Goal: Transaction & Acquisition: Purchase product/service

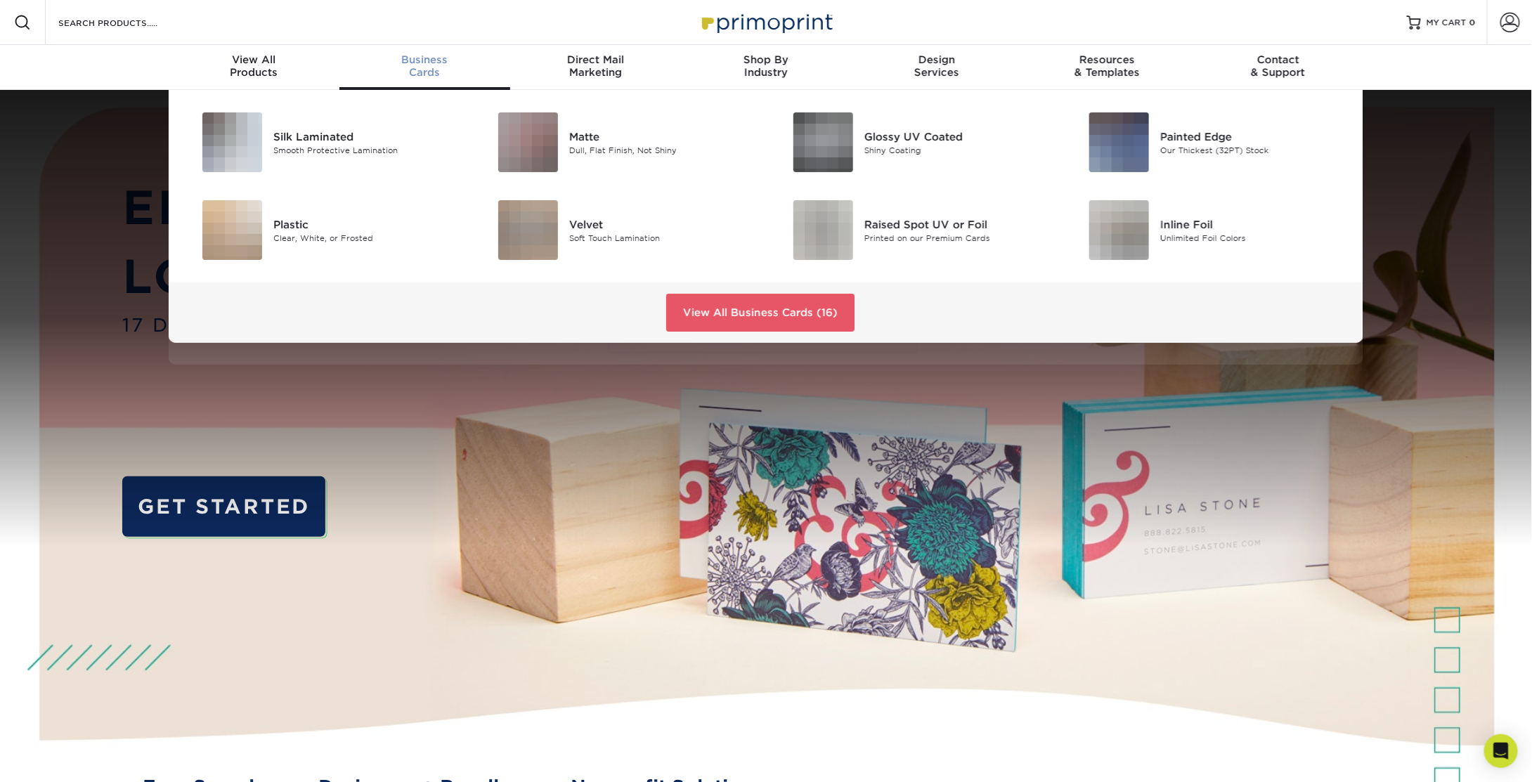
scroll to position [1, 0]
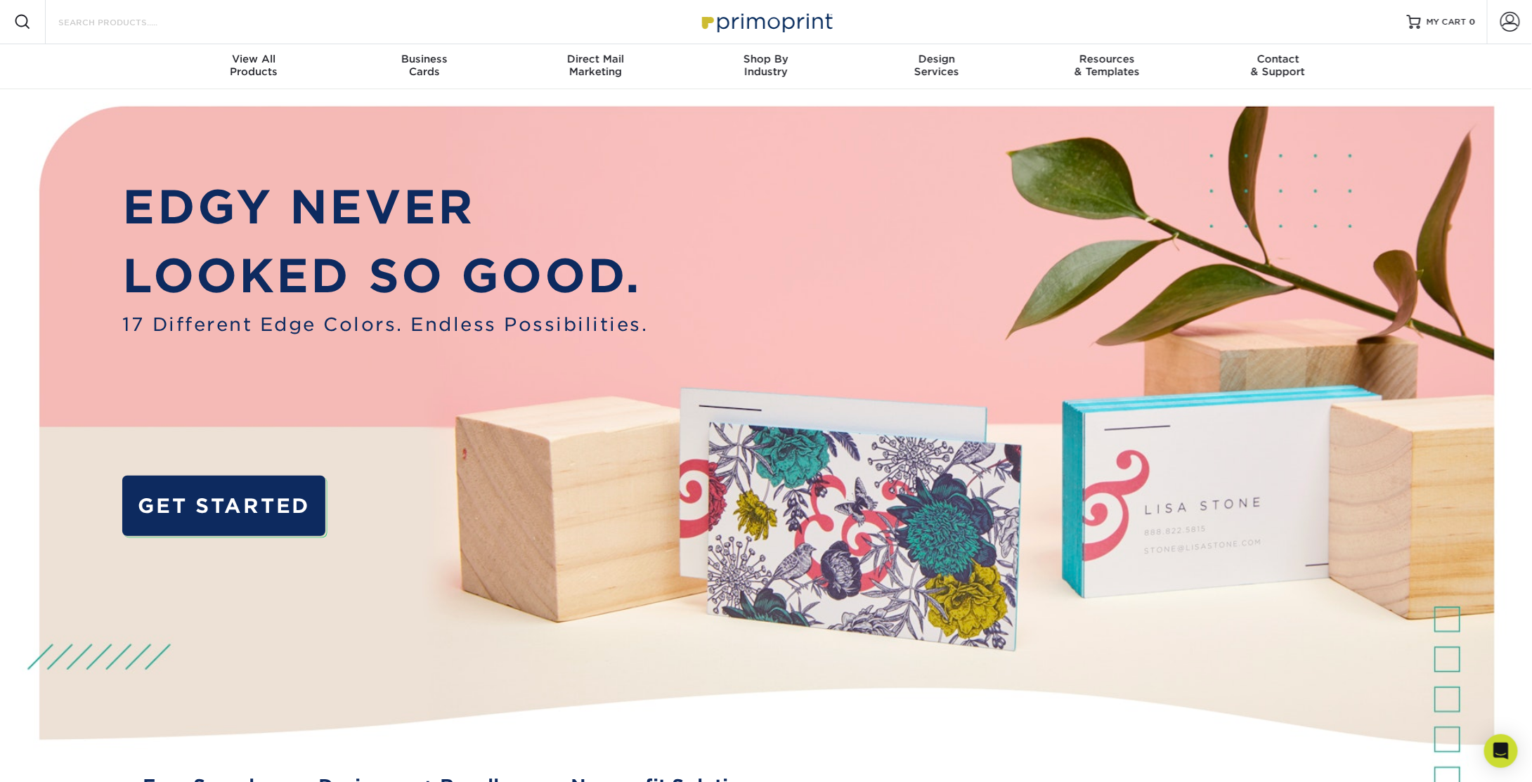
click at [102, 18] on input "Search Products" at bounding box center [125, 21] width 137 height 17
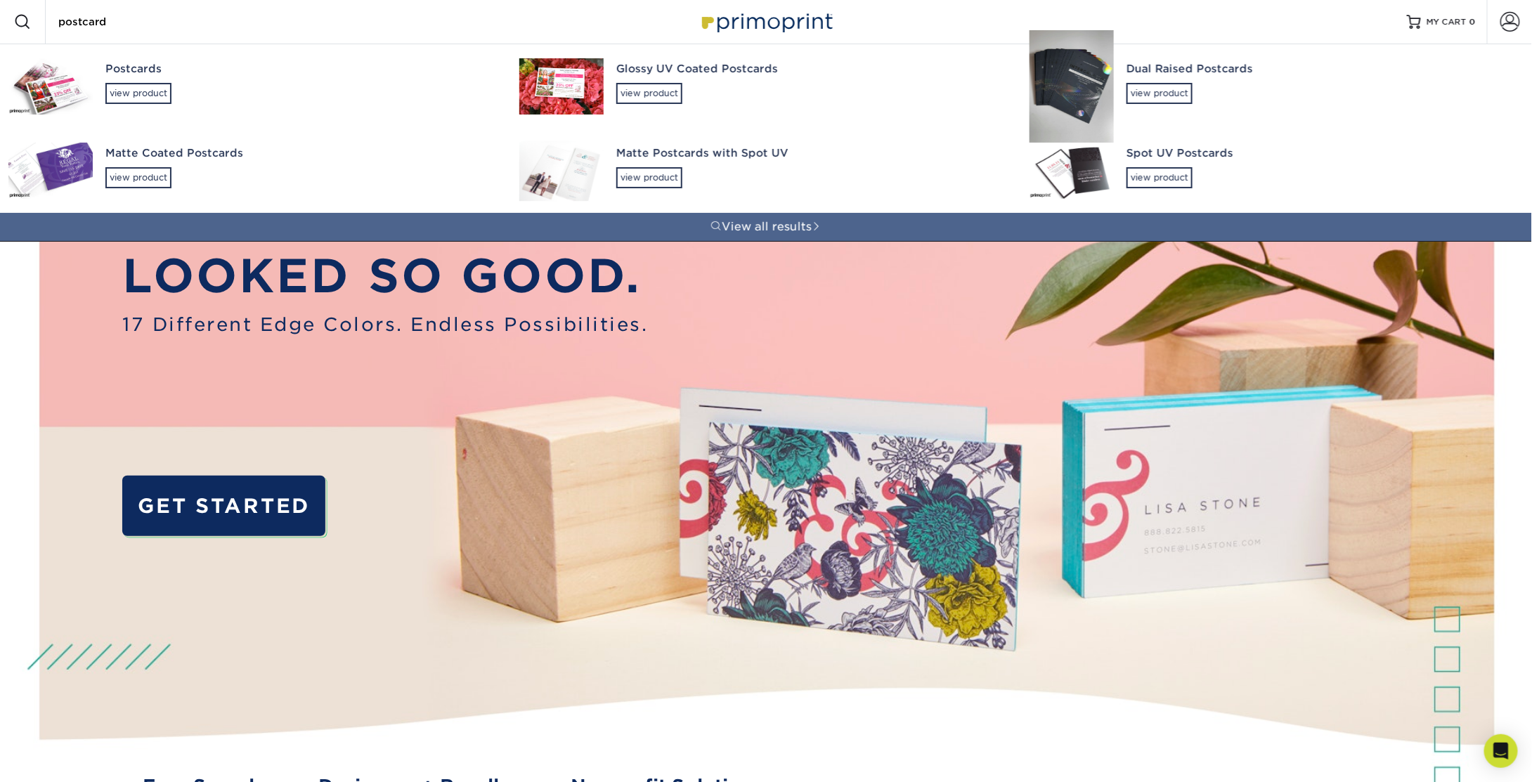
type input "postcard"
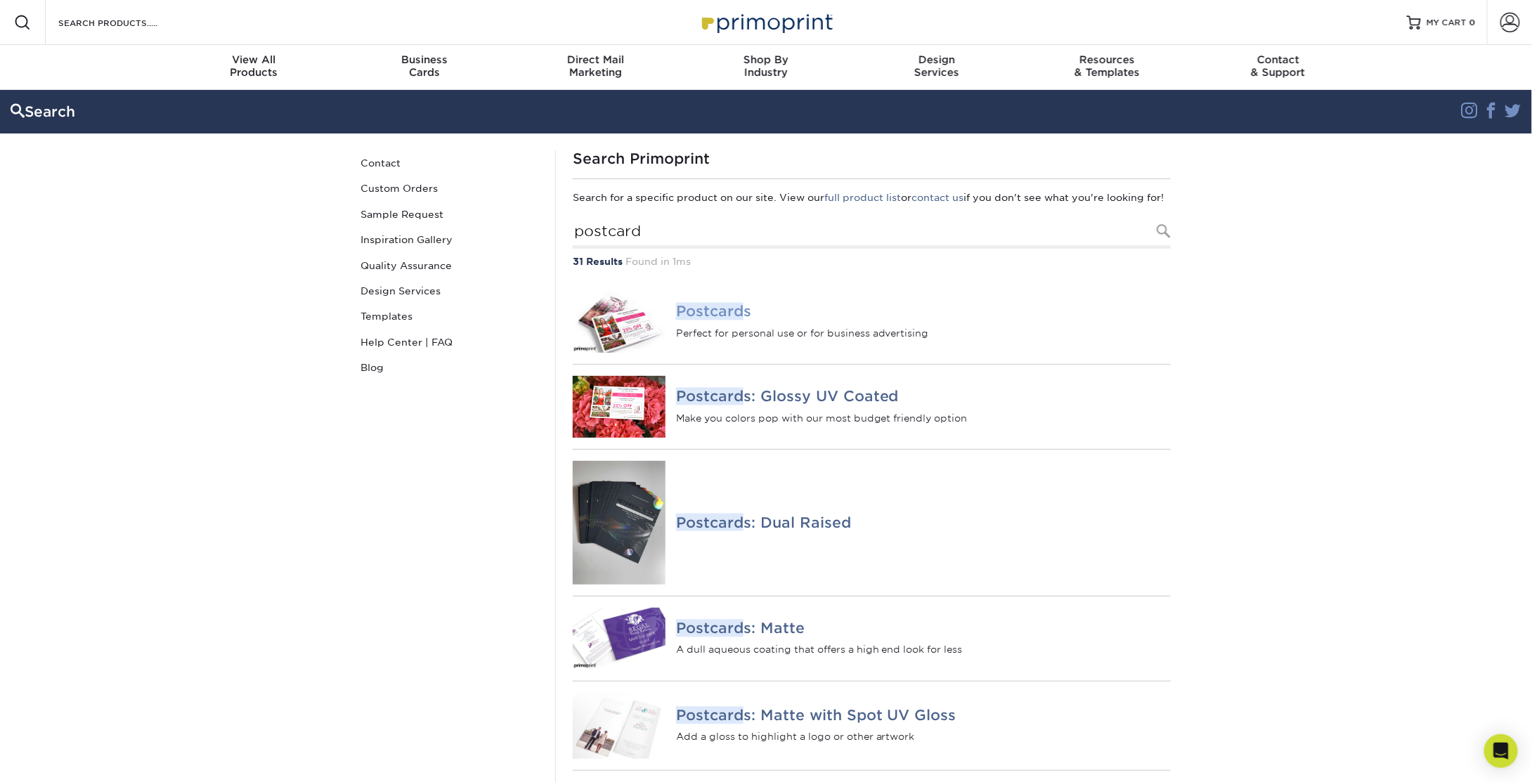
click at [720, 321] on em "Postcard" at bounding box center [709, 312] width 67 height 18
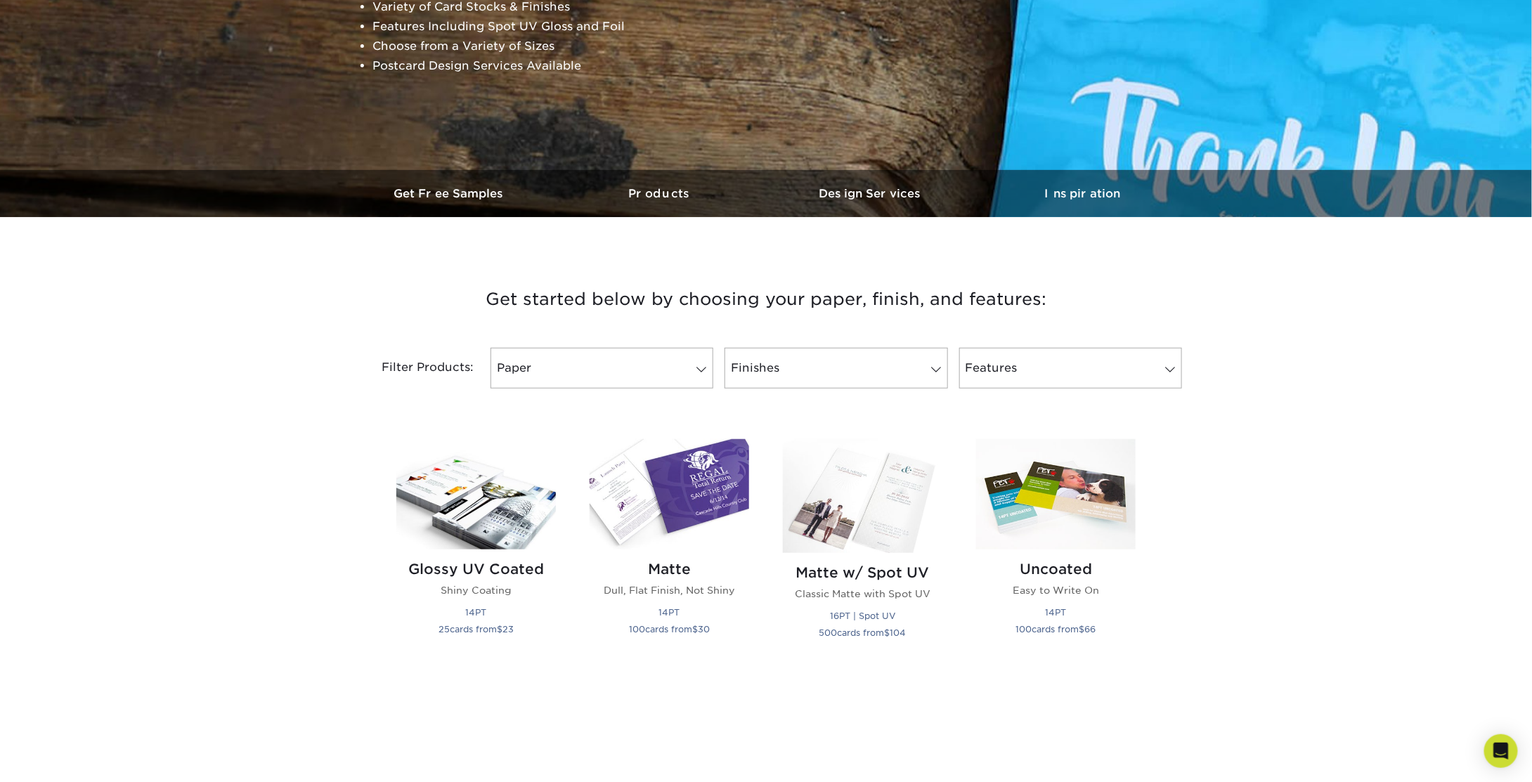
scroll to position [492, 0]
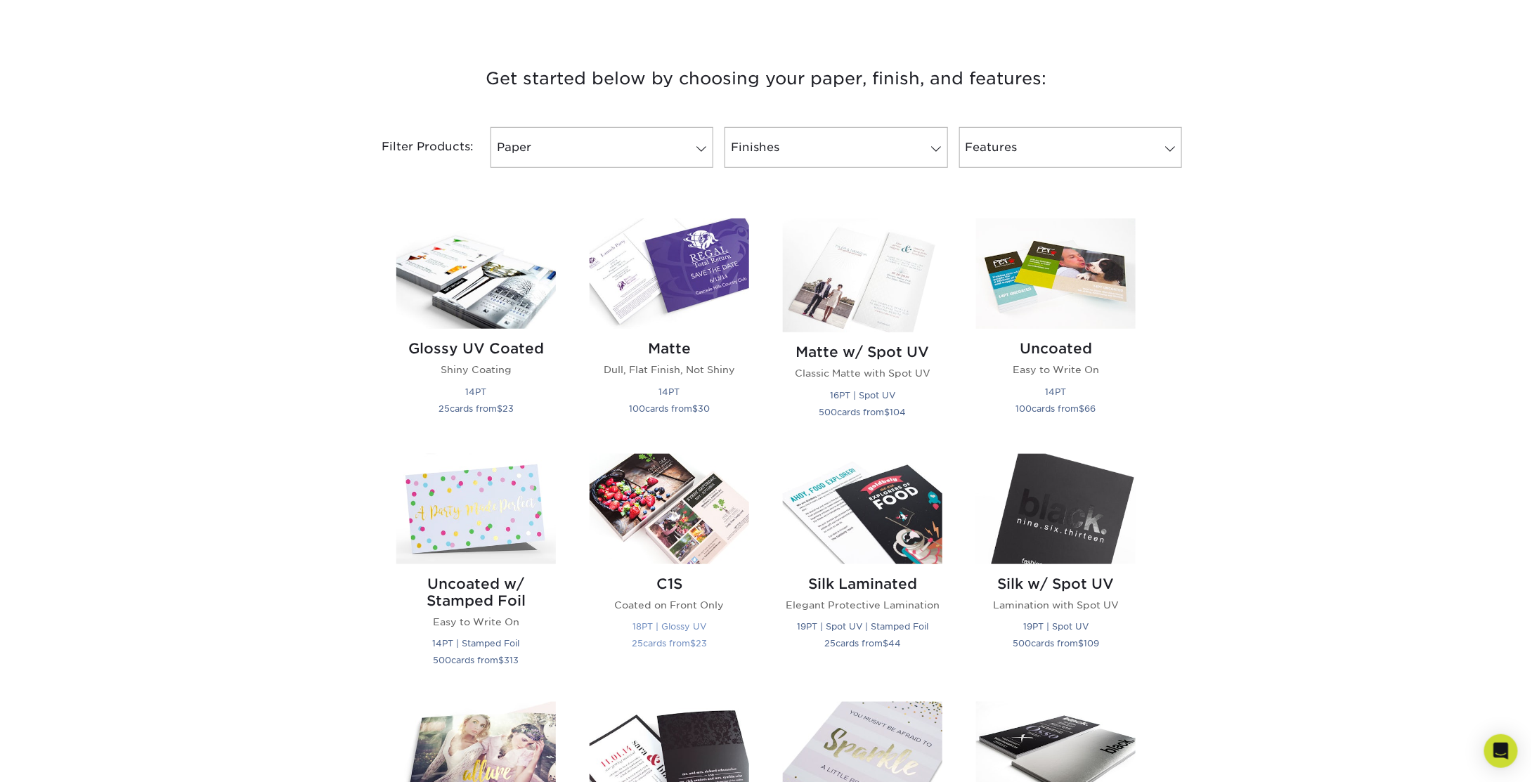
click at [690, 522] on img at bounding box center [670, 509] width 160 height 110
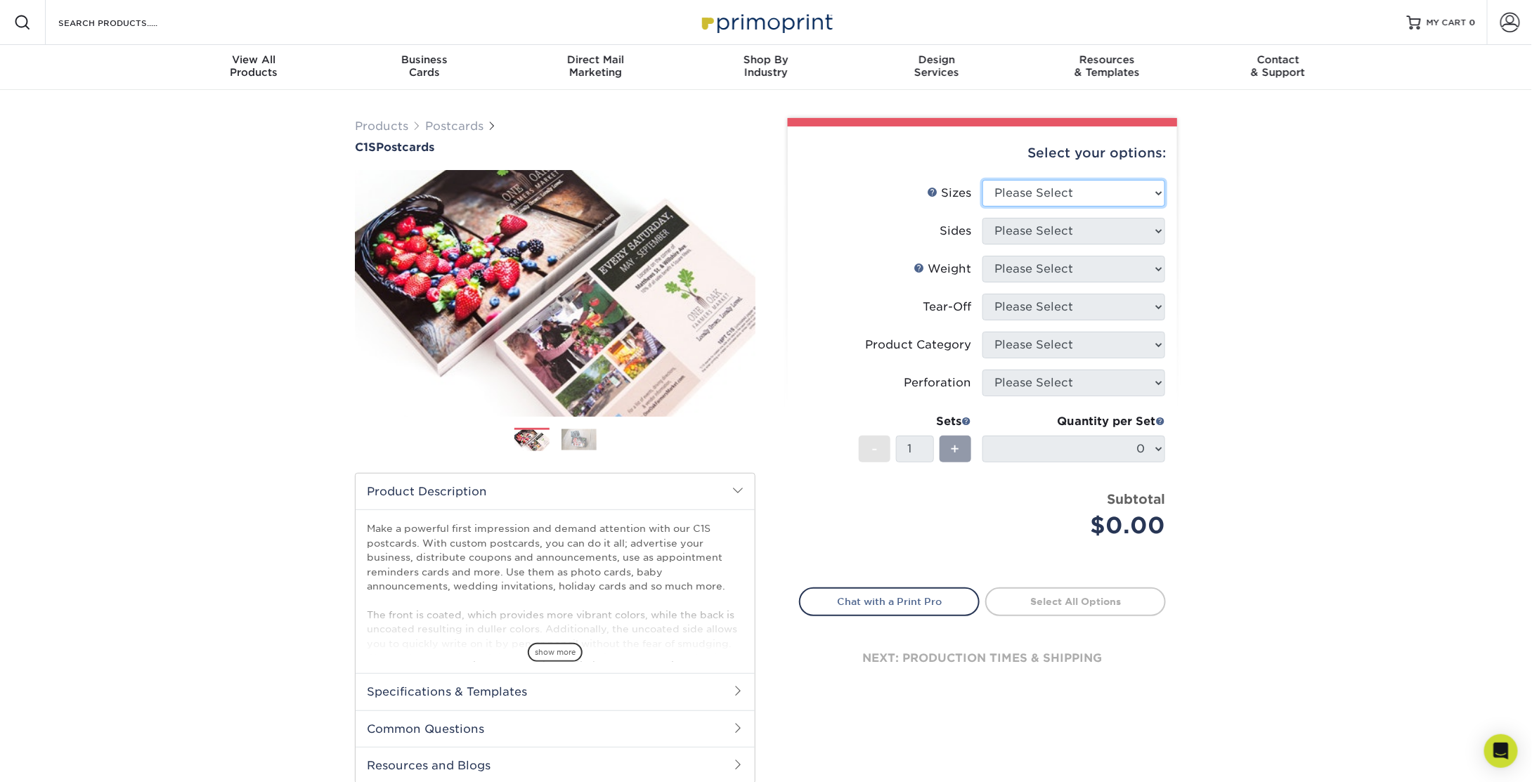
click at [1042, 192] on select "Please Select 2" x 6" 2" x 8" 2.12" x 5.5" 2.75" x 4.25" 2.75" x 8.5" 3" x 3" 3…" at bounding box center [1074, 193] width 183 height 27
click at [1078, 195] on select "Please Select 2" x 6" 2" x 8" 2.12" x 5.5" 2.75" x 4.25" 2.75" x 8.5" 3" x 3" 3…" at bounding box center [1074, 193] width 183 height 27
select select "3.50x5.00"
click at [983, 180] on select "Please Select 2" x 6" 2" x 8" 2.12" x 5.5" 2.75" x 4.25" 2.75" x 8.5" 3" x 3" 3…" at bounding box center [1074, 193] width 183 height 27
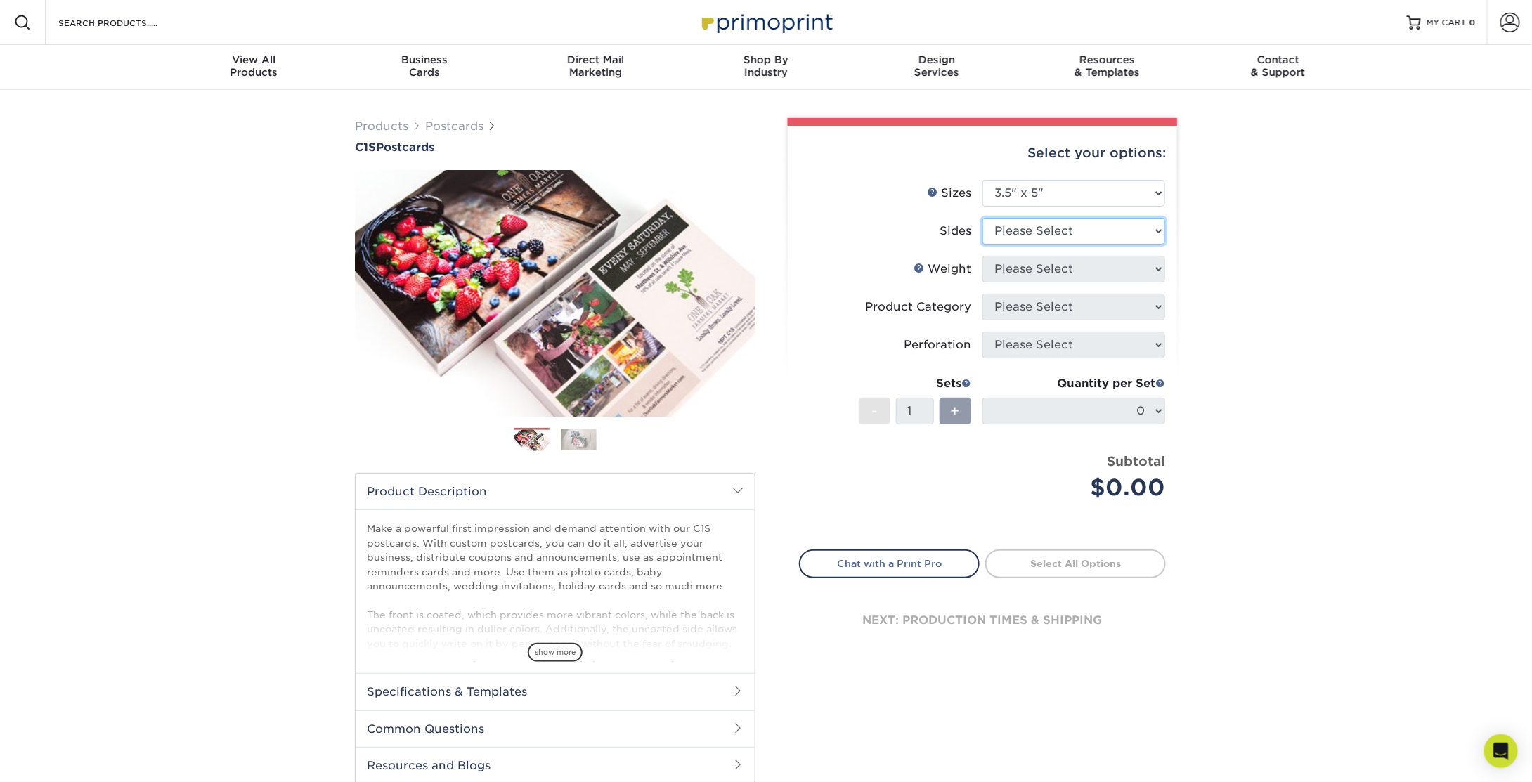
click at [1011, 233] on select "Please Select Print Both Sides Print Front Only" at bounding box center [1074, 231] width 183 height 27
select select "13abbda7-1d64-4f25-8bb2-c179b224825d"
click at [983, 218] on select "Please Select Print Both Sides Print Front Only" at bounding box center [1074, 231] width 183 height 27
click at [1024, 273] on select "Please Select 18PT C1S" at bounding box center [1074, 269] width 183 height 27
select select "18PTC1S"
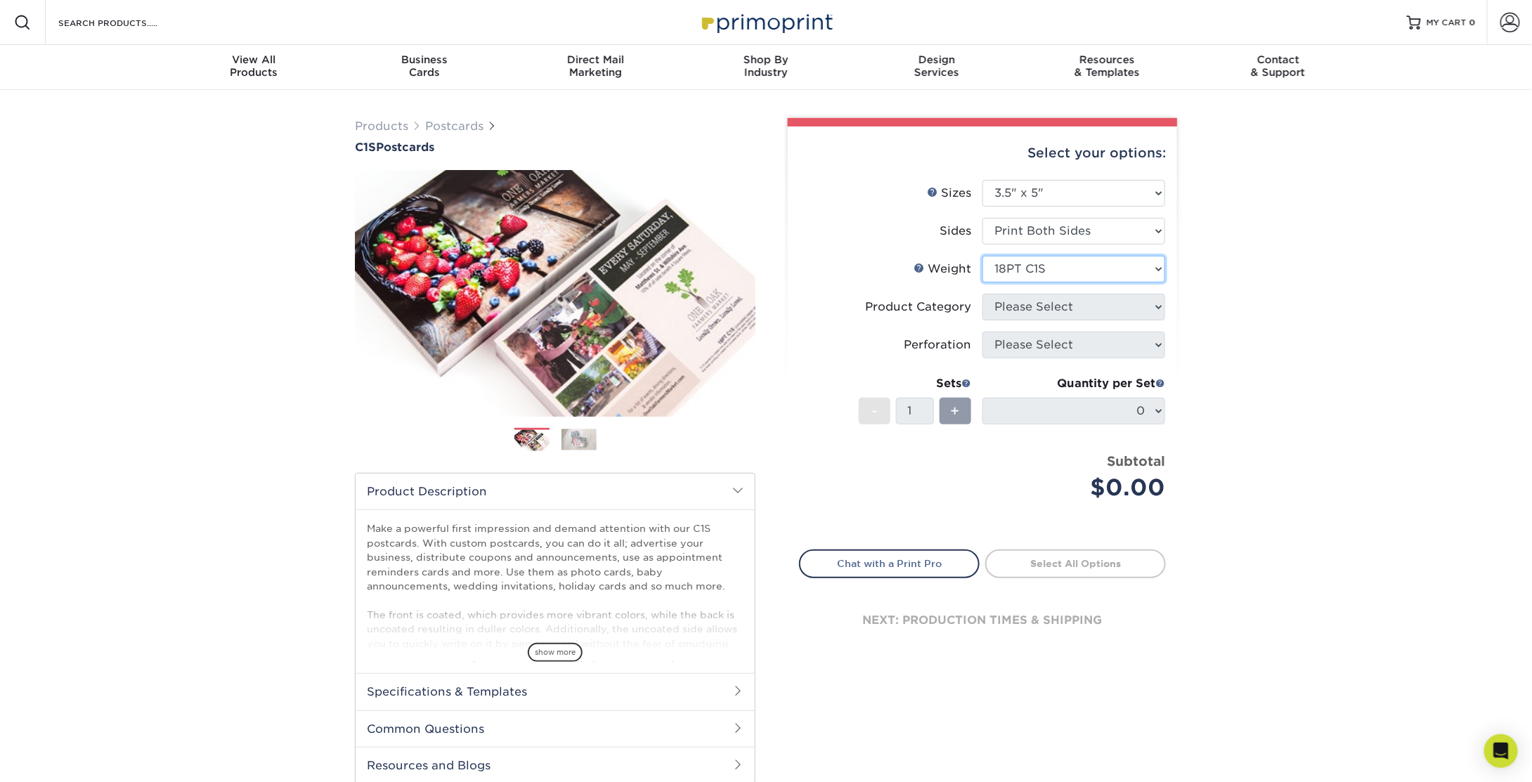
click at [983, 256] on select "Please Select 18PT C1S" at bounding box center [1074, 269] width 183 height 27
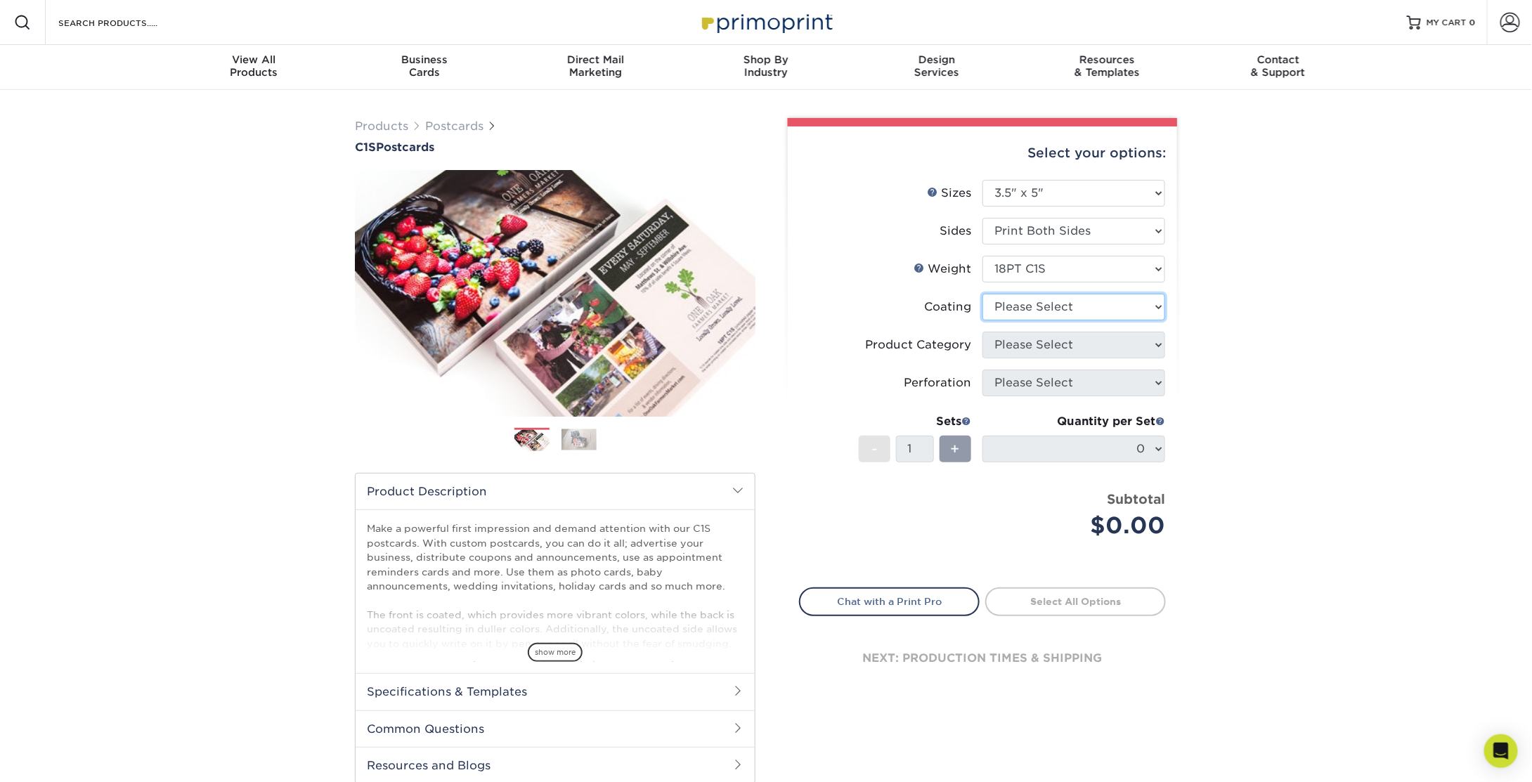
click at [1020, 306] on select at bounding box center [1074, 307] width 183 height 27
select select "1e8116af-acfc-44b1-83dc-8181aa338834"
click at [983, 294] on select at bounding box center [1074, 307] width 183 height 27
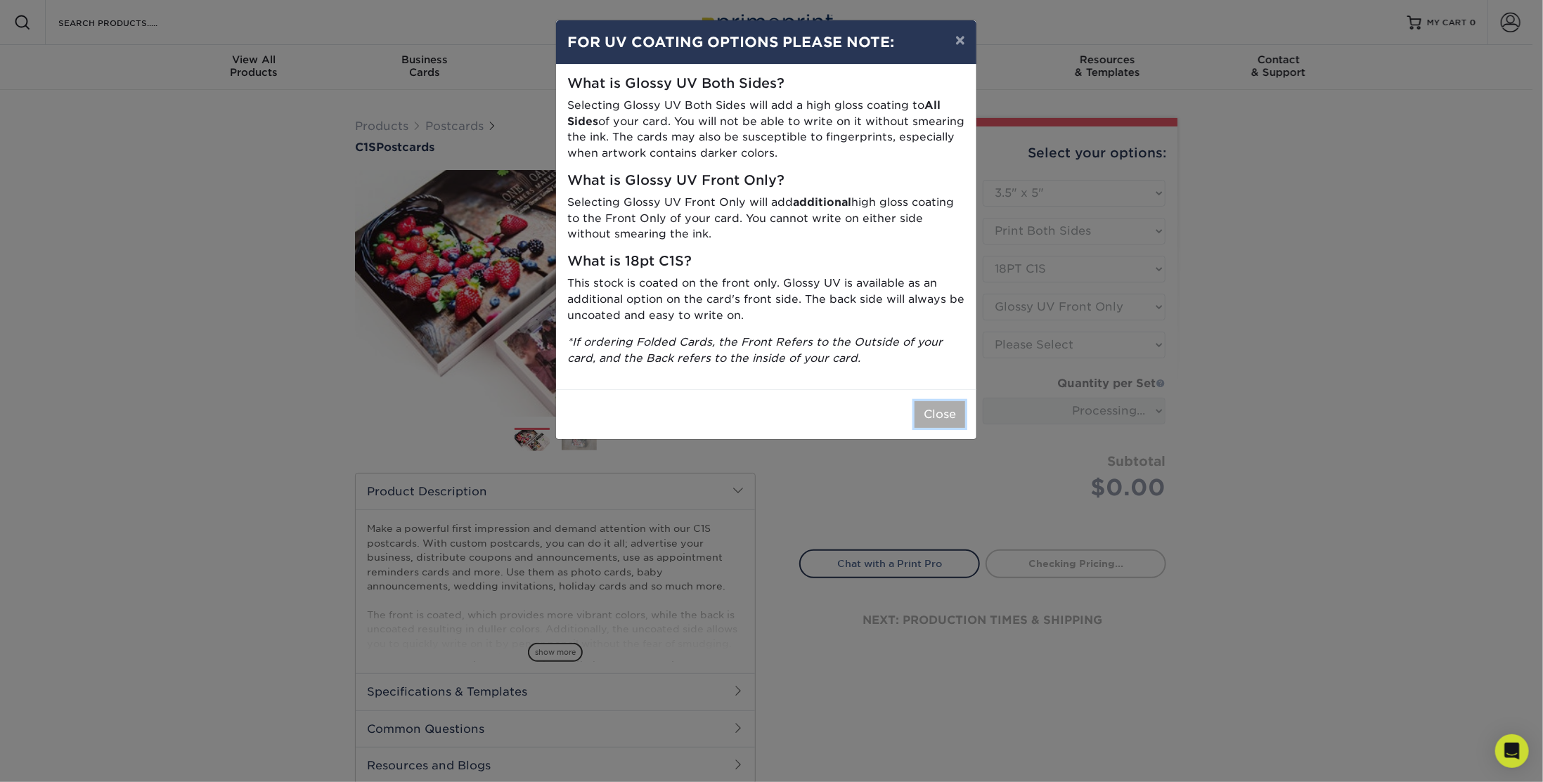
click at [944, 416] on button "Close" at bounding box center [939, 414] width 51 height 27
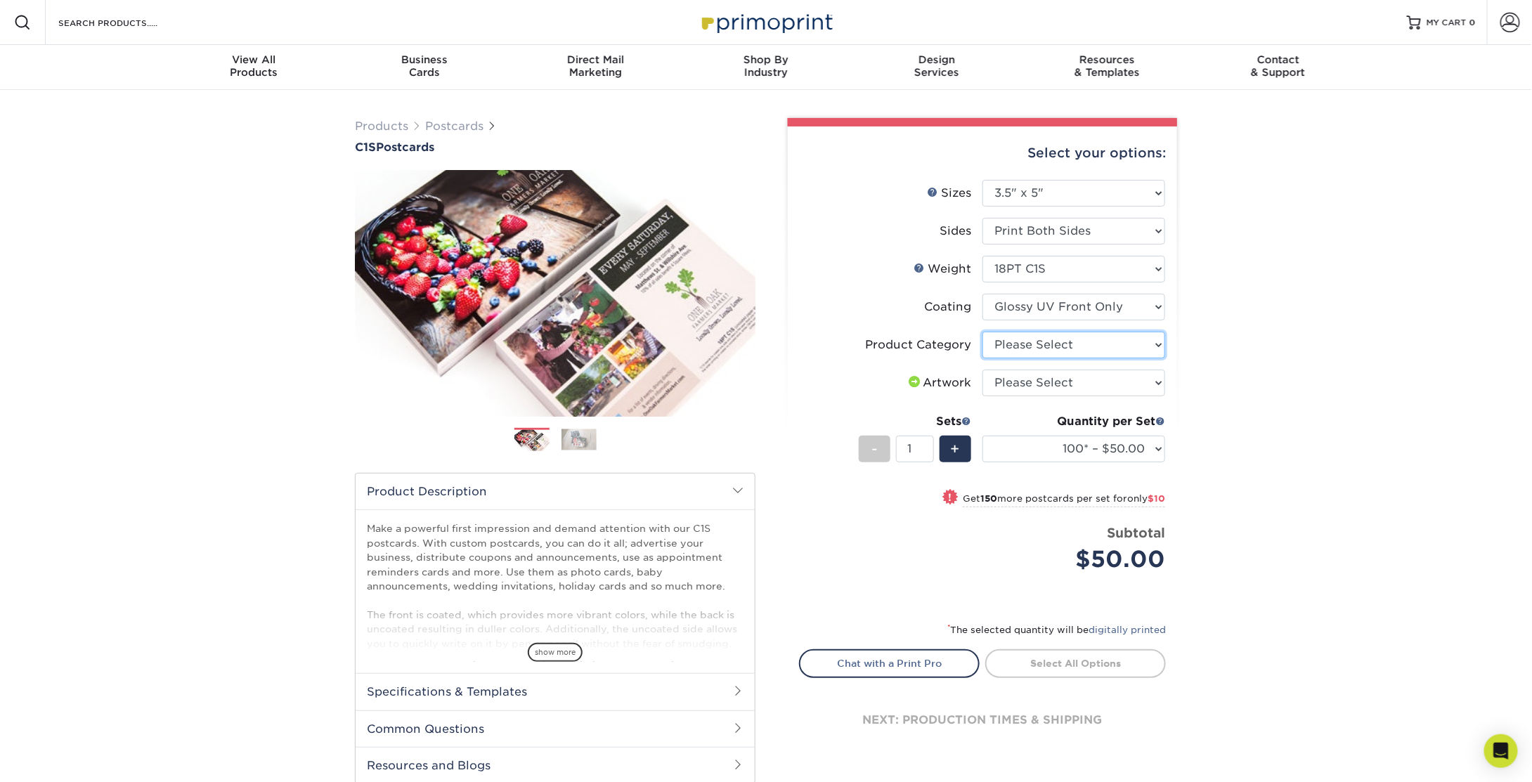
click at [1075, 344] on select "Please Select Postcards" at bounding box center [1074, 345] width 183 height 27
select select "9b7272e0-d6c8-4c3c-8e97-d3a1bcdab858"
click at [983, 332] on select "Please Select Postcards" at bounding box center [1074, 345] width 183 height 27
click at [1032, 381] on select "Please Select I will upload files I need a design - $150" at bounding box center [1074, 383] width 183 height 27
select select "upload"
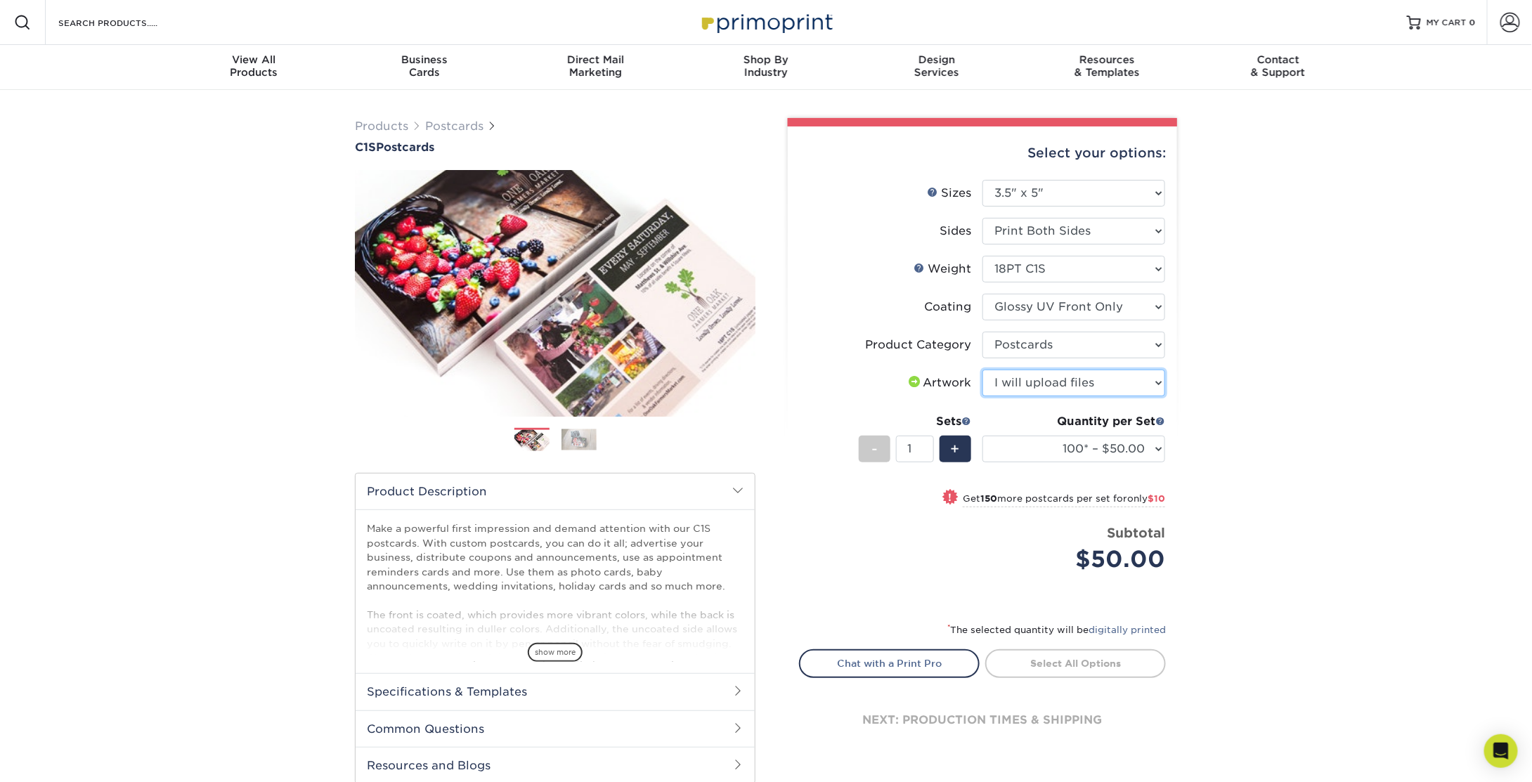
click at [983, 370] on select "Please Select I will upload files I need a design - $150" at bounding box center [1074, 383] width 183 height 27
click at [595, 65] on div "Direct Mail Marketing" at bounding box center [595, 65] width 171 height 25
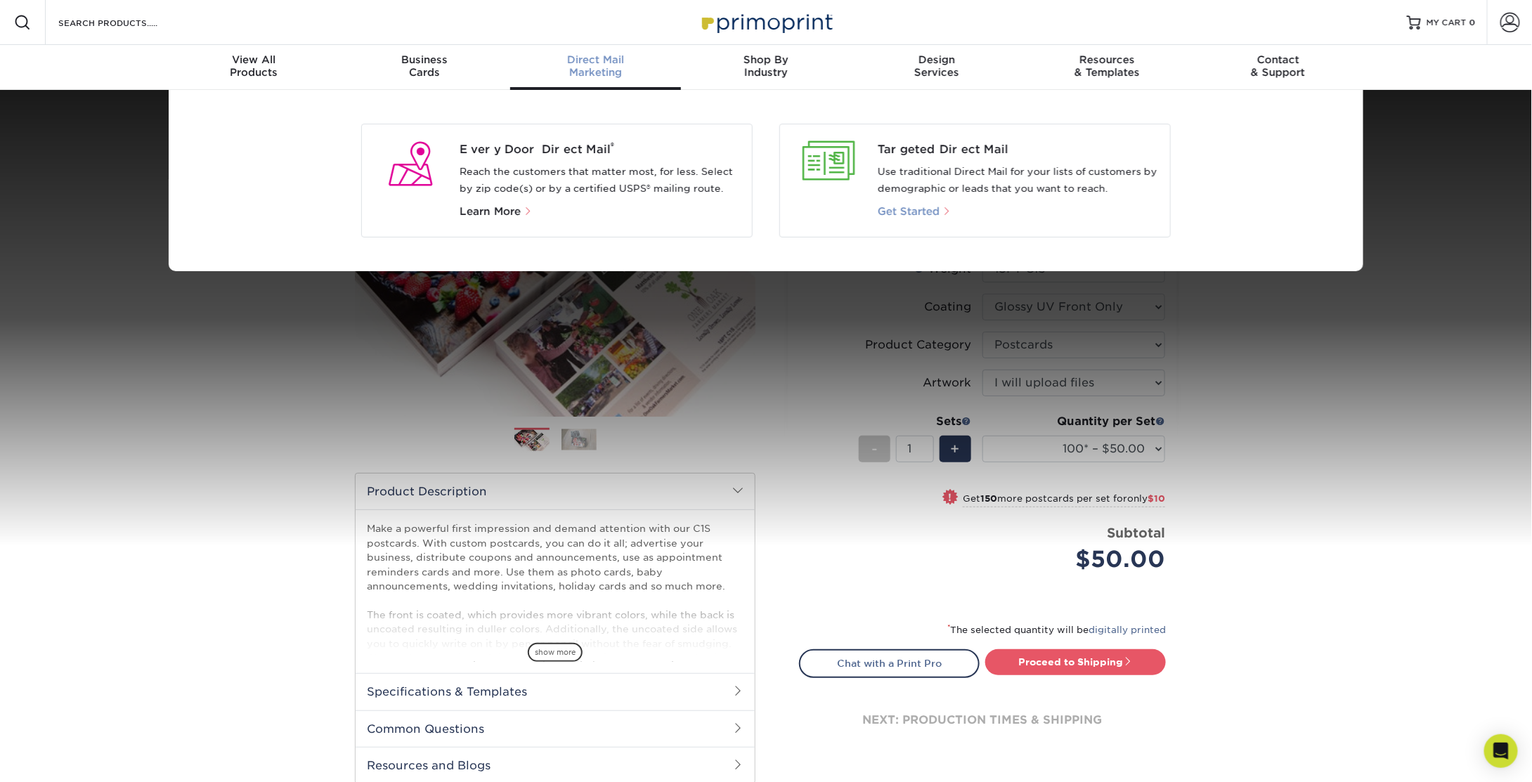
click at [902, 212] on span "Get Started" at bounding box center [909, 211] width 62 height 13
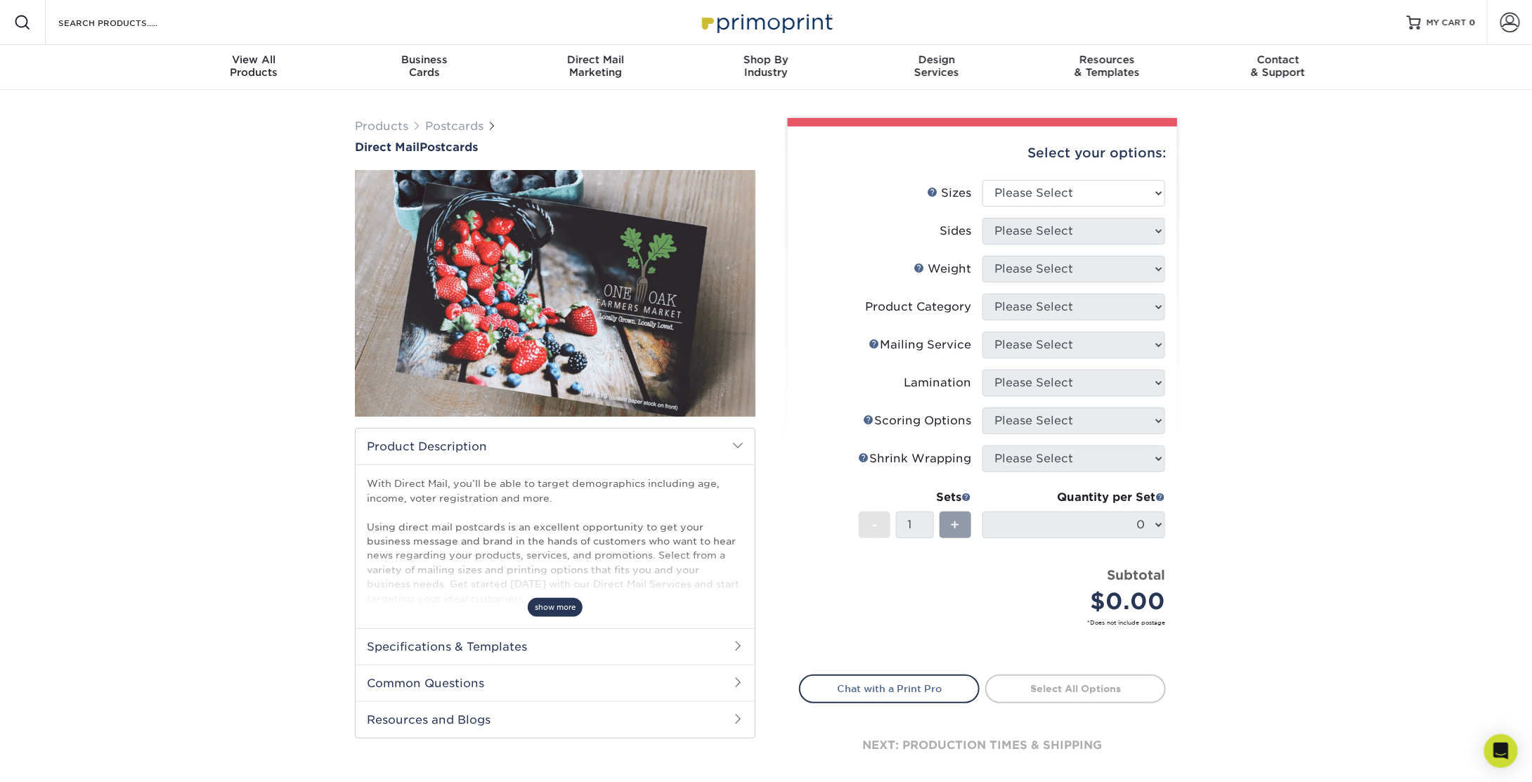
click at [568, 611] on span "show more" at bounding box center [555, 607] width 55 height 19
click at [1014, 193] on select "Please Select 1.5" x 7" 2" x 4" 2" x 6" 2" x 7" 2" x 8" 2.12" x 5.5" 2.12" x 5.…" at bounding box center [1074, 193] width 183 height 27
select select "3.50x5.00"
click at [983, 180] on select "Please Select 1.5" x 7" 2" x 4" 2" x 6" 2" x 7" 2" x 8" 2.12" x 5.5" 2.12" x 5.…" at bounding box center [1074, 193] width 183 height 27
click at [1014, 231] on select "Please Select Print Both Sides Print Front Only" at bounding box center [1074, 231] width 183 height 27
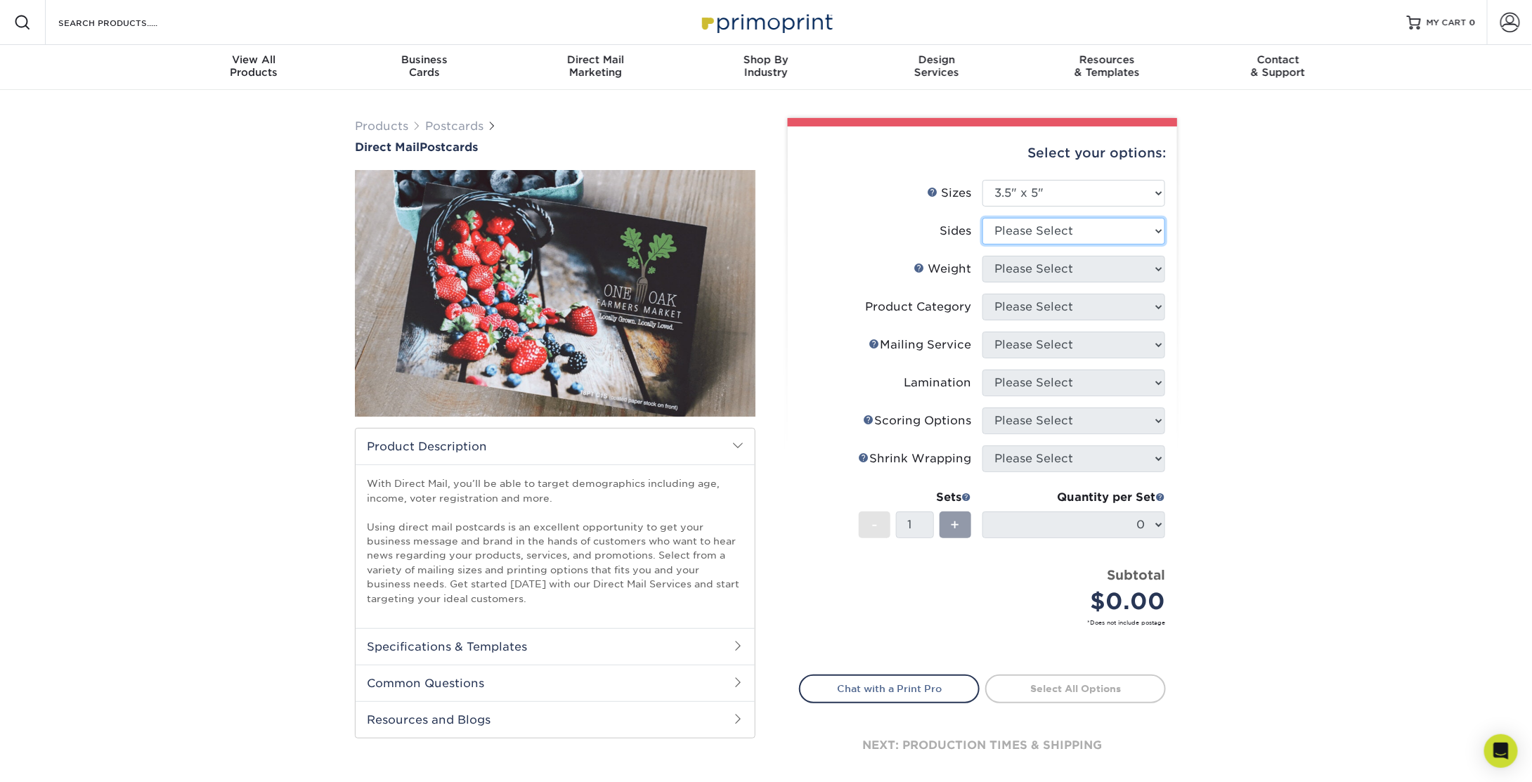
select select "13abbda7-1d64-4f25-8bb2-c179b224825d"
click at [983, 218] on select "Please Select Print Both Sides Print Front Only" at bounding box center [1074, 231] width 183 height 27
click at [1041, 268] on select "Please Select 14PT 16PT" at bounding box center [1074, 269] width 183 height 27
select select "14PT"
click at [983, 256] on select "Please Select 14PT 16PT" at bounding box center [1074, 269] width 183 height 27
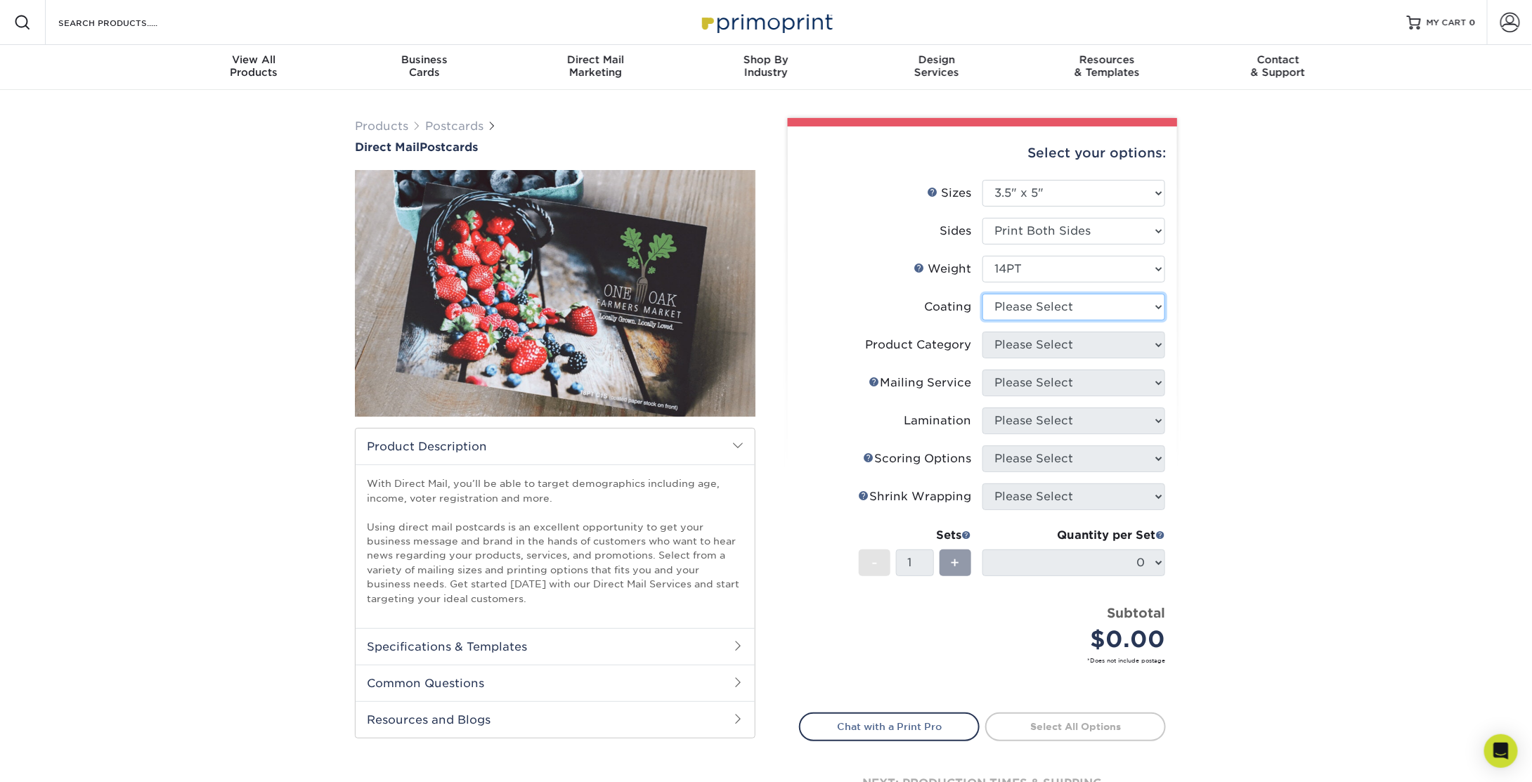
click at [1029, 314] on select at bounding box center [1074, 307] width 183 height 27
click at [983, 294] on select at bounding box center [1074, 307] width 183 height 27
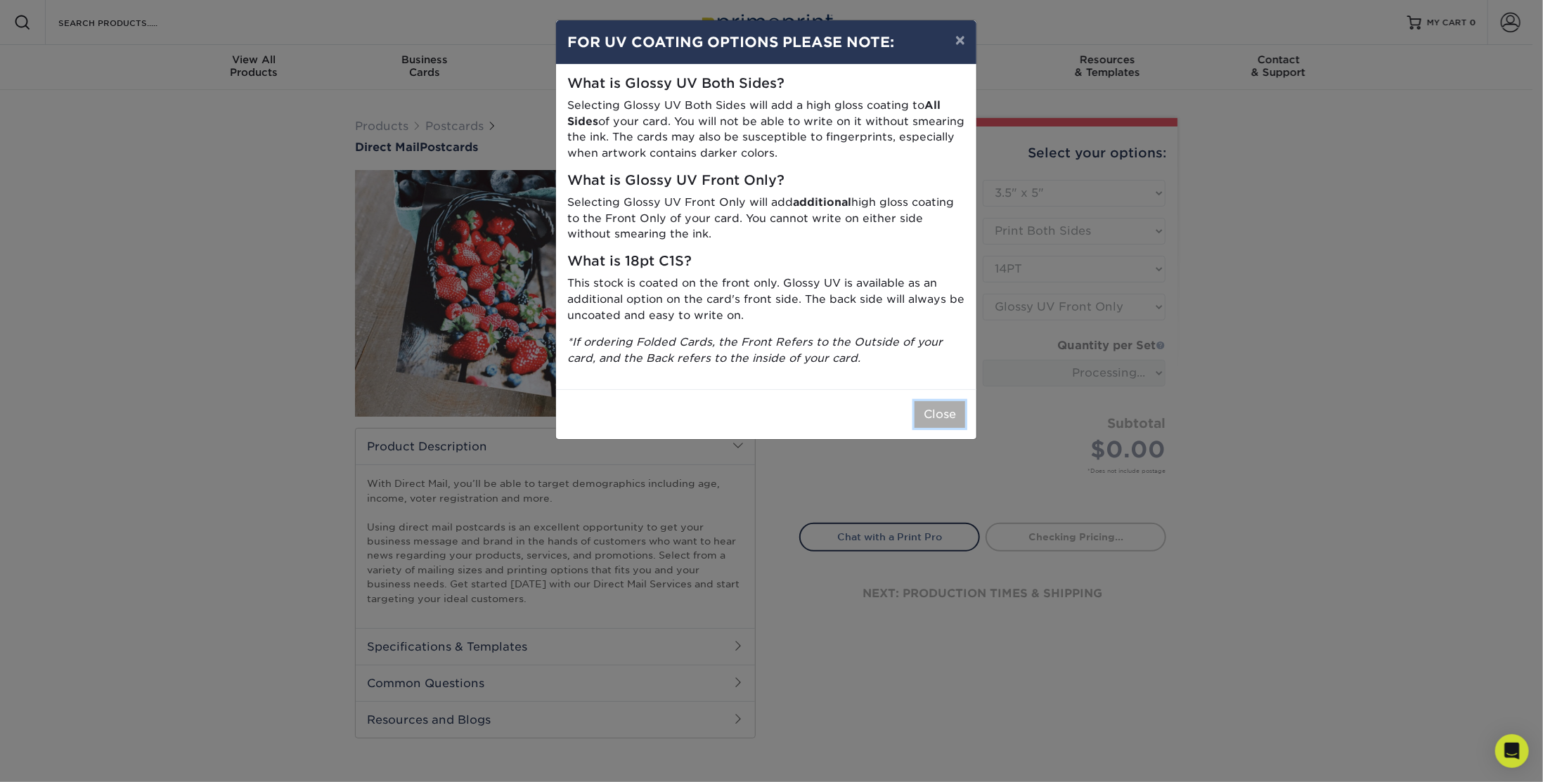
click at [943, 416] on button "Close" at bounding box center [939, 414] width 51 height 27
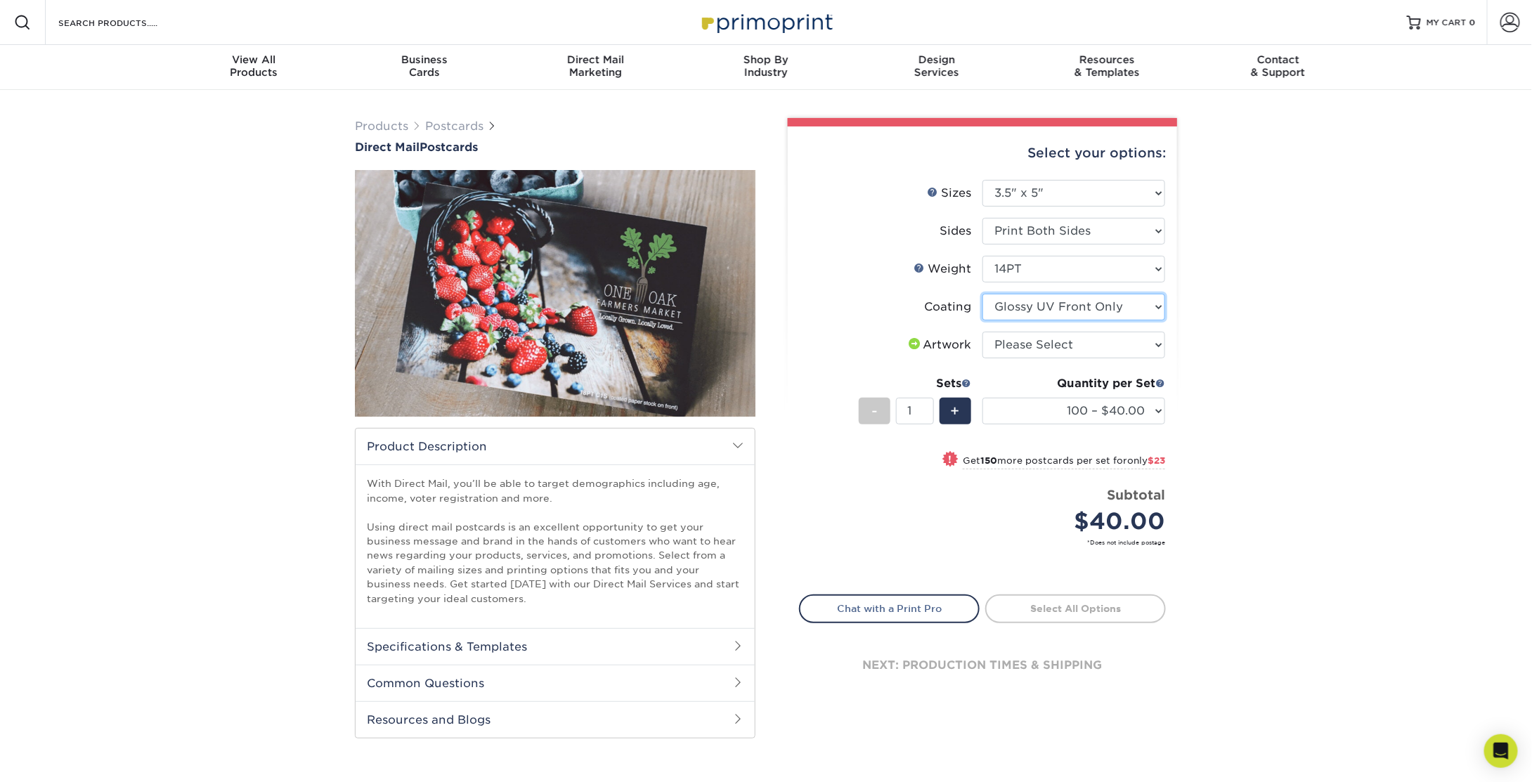
click at [1029, 305] on select at bounding box center [1074, 307] width 183 height 27
select select "121bb7b5-3b4d-429f-bd8d-bbf80e953313"
click at [983, 294] on select at bounding box center [1074, 307] width 183 height 27
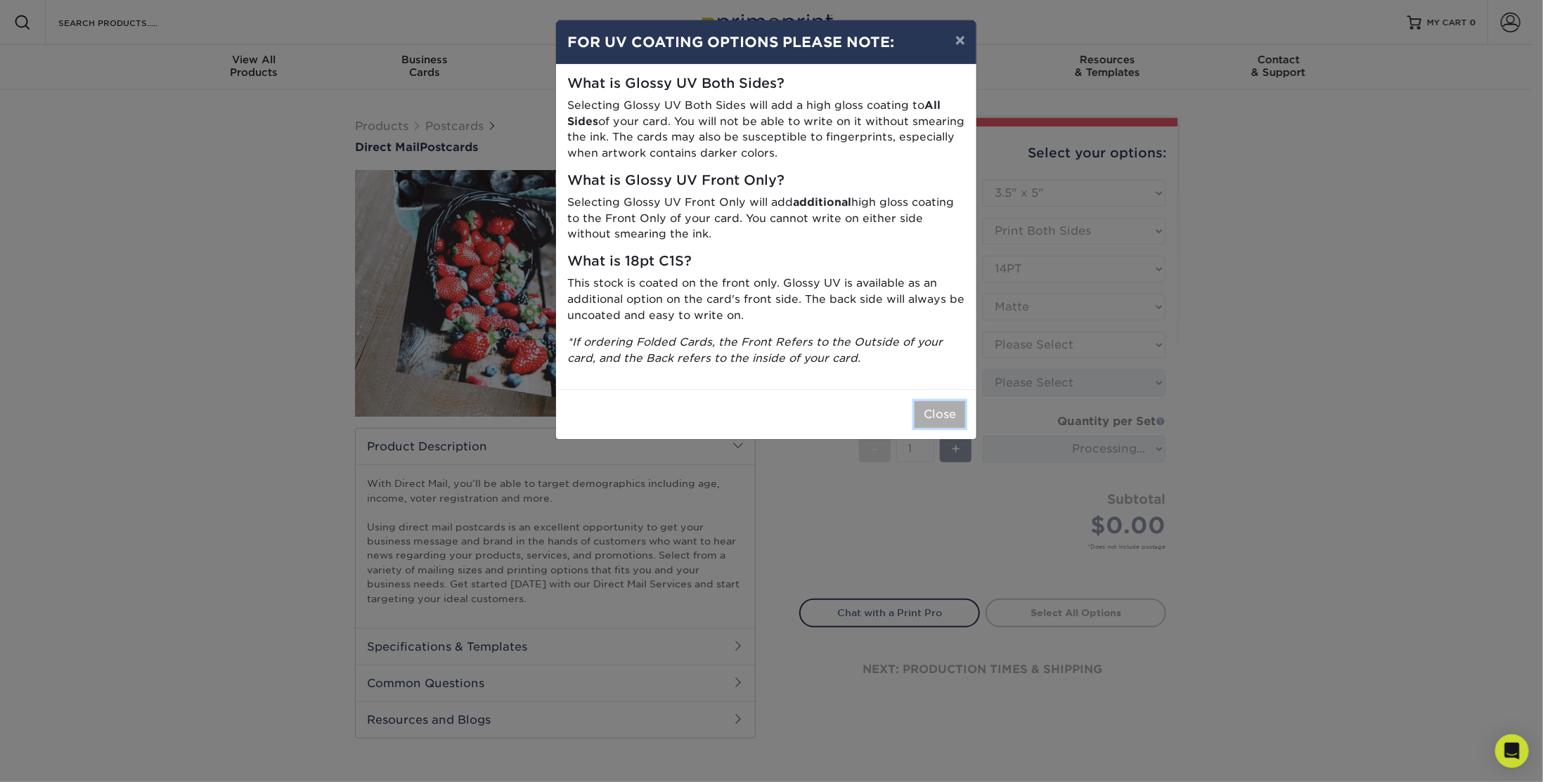
click at [952, 405] on button "Close" at bounding box center [939, 414] width 51 height 27
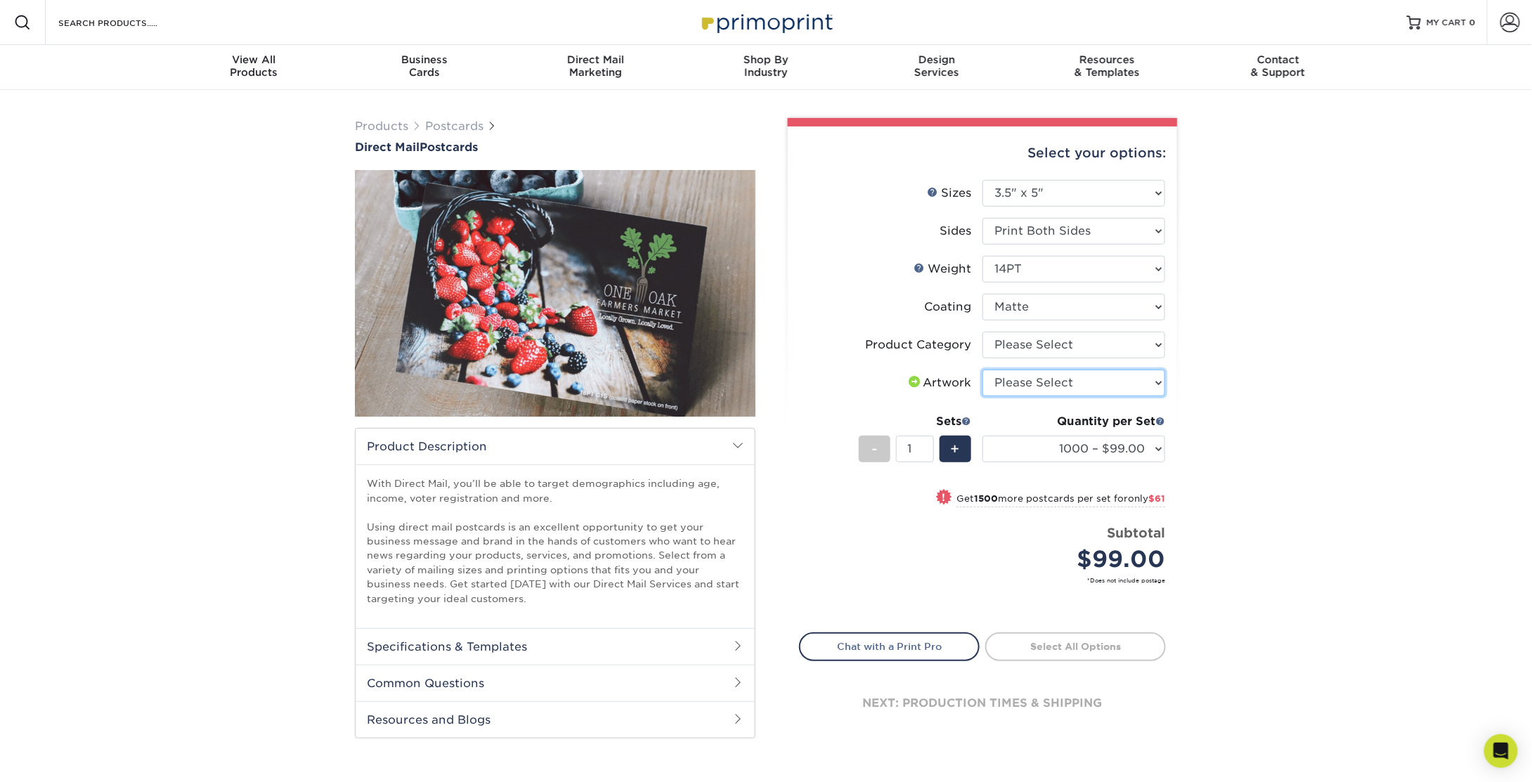
click at [1027, 385] on select "Please Select I will upload files I need a design - $150" at bounding box center [1074, 383] width 183 height 27
select select "upload"
click at [983, 370] on select "Please Select I will upload files I need a design - $150" at bounding box center [1074, 383] width 183 height 27
click at [1047, 270] on select "Please Select 14PT 16PT" at bounding box center [1074, 269] width 183 height 27
select select "16PT"
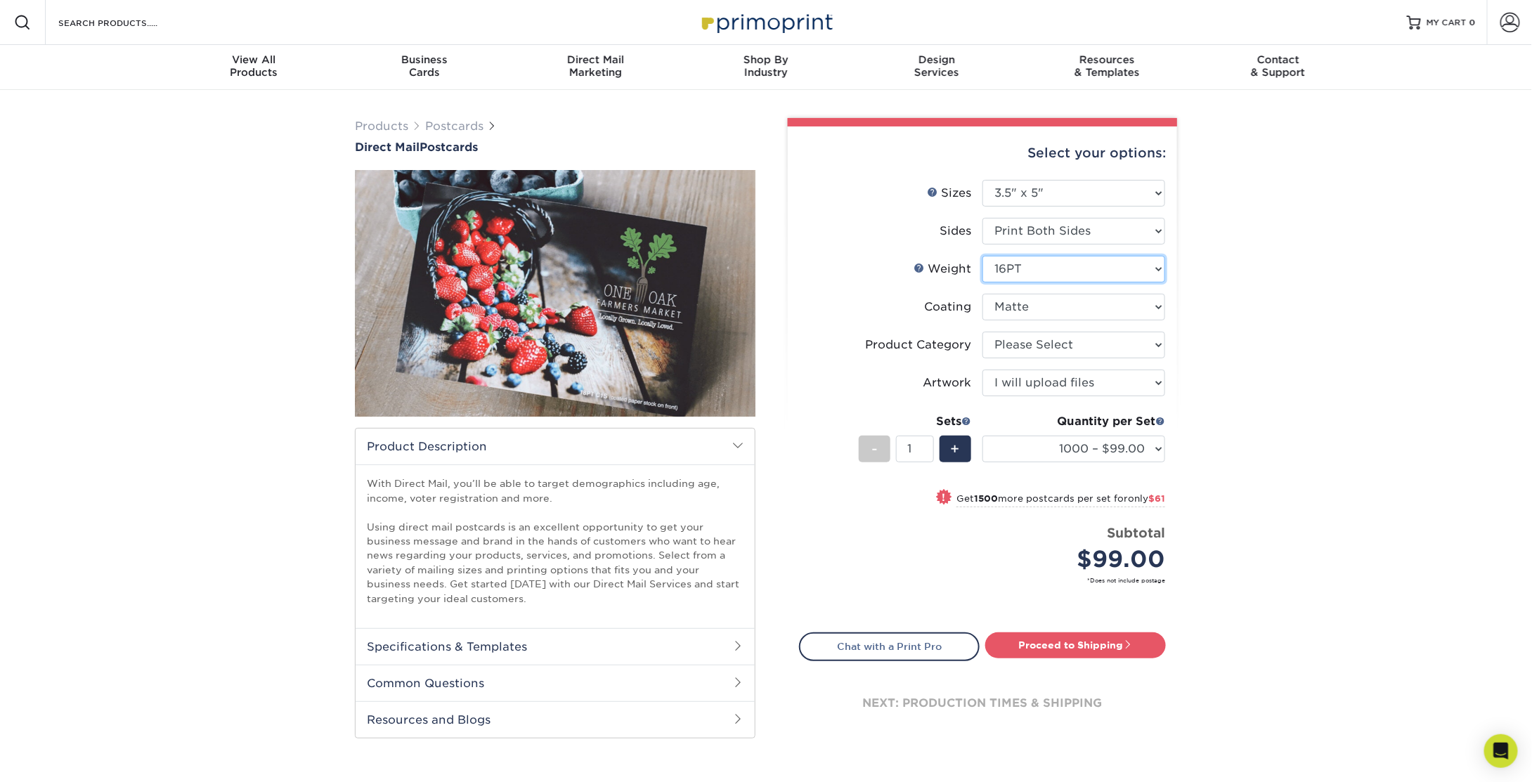
click at [983, 256] on select "Please Select 14PT 16PT" at bounding box center [1074, 269] width 183 height 27
select select
select select "-1"
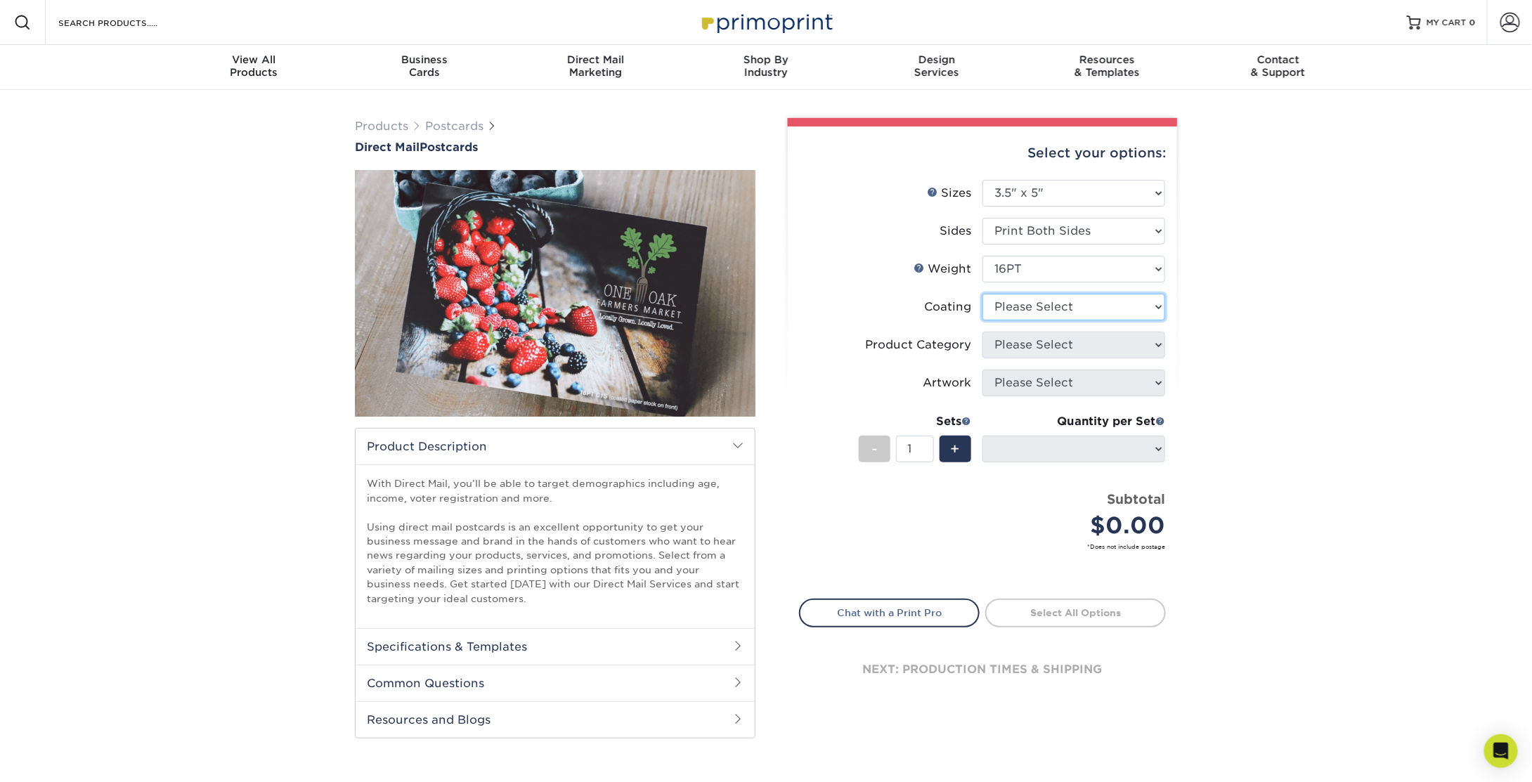
click at [1029, 310] on select at bounding box center [1074, 307] width 183 height 27
select select "121bb7b5-3b4d-429f-bd8d-bbf80e953313"
click at [983, 294] on select at bounding box center [1074, 307] width 183 height 27
select select "-1"
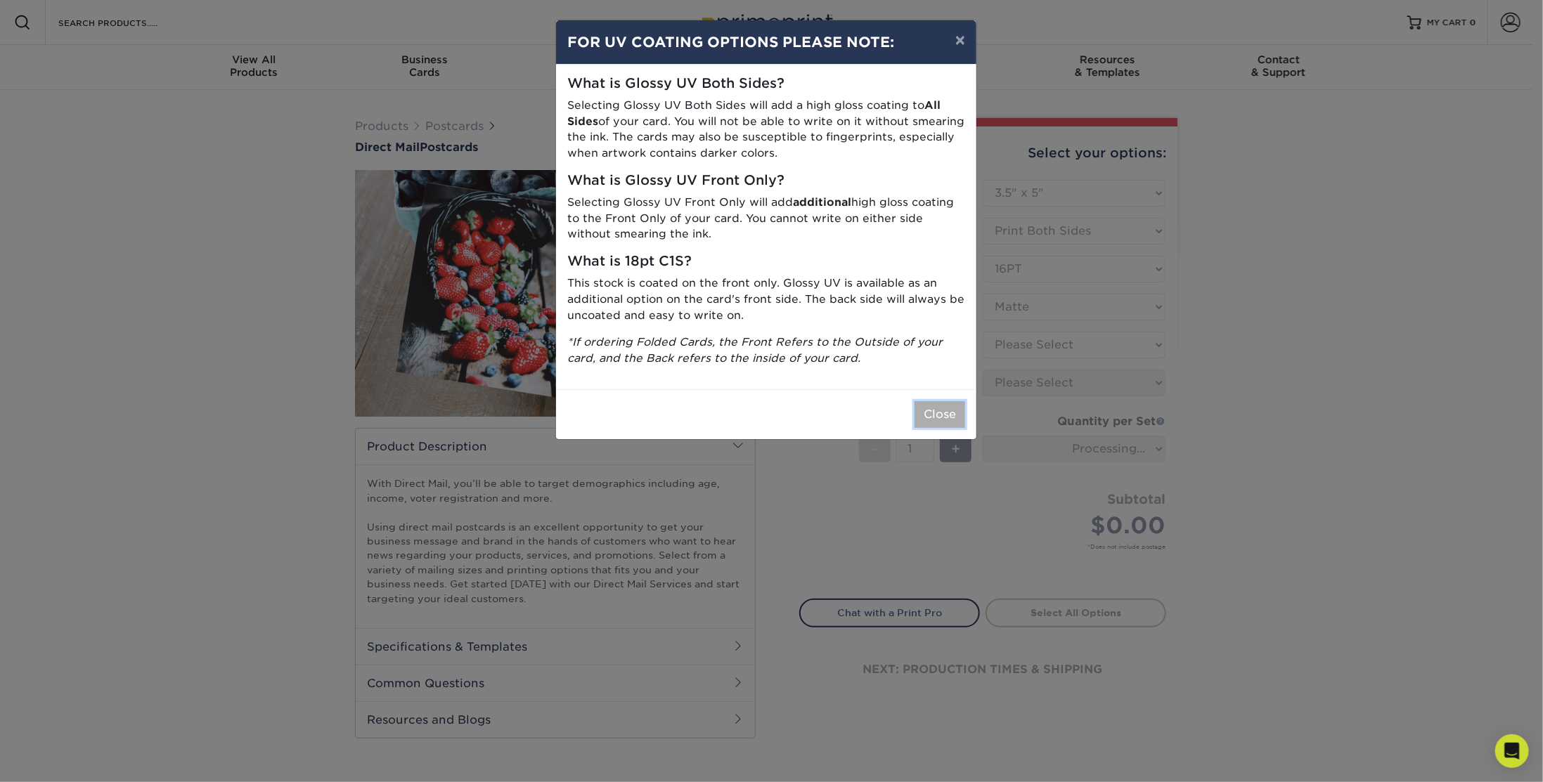
click at [940, 421] on button "Close" at bounding box center [939, 414] width 51 height 27
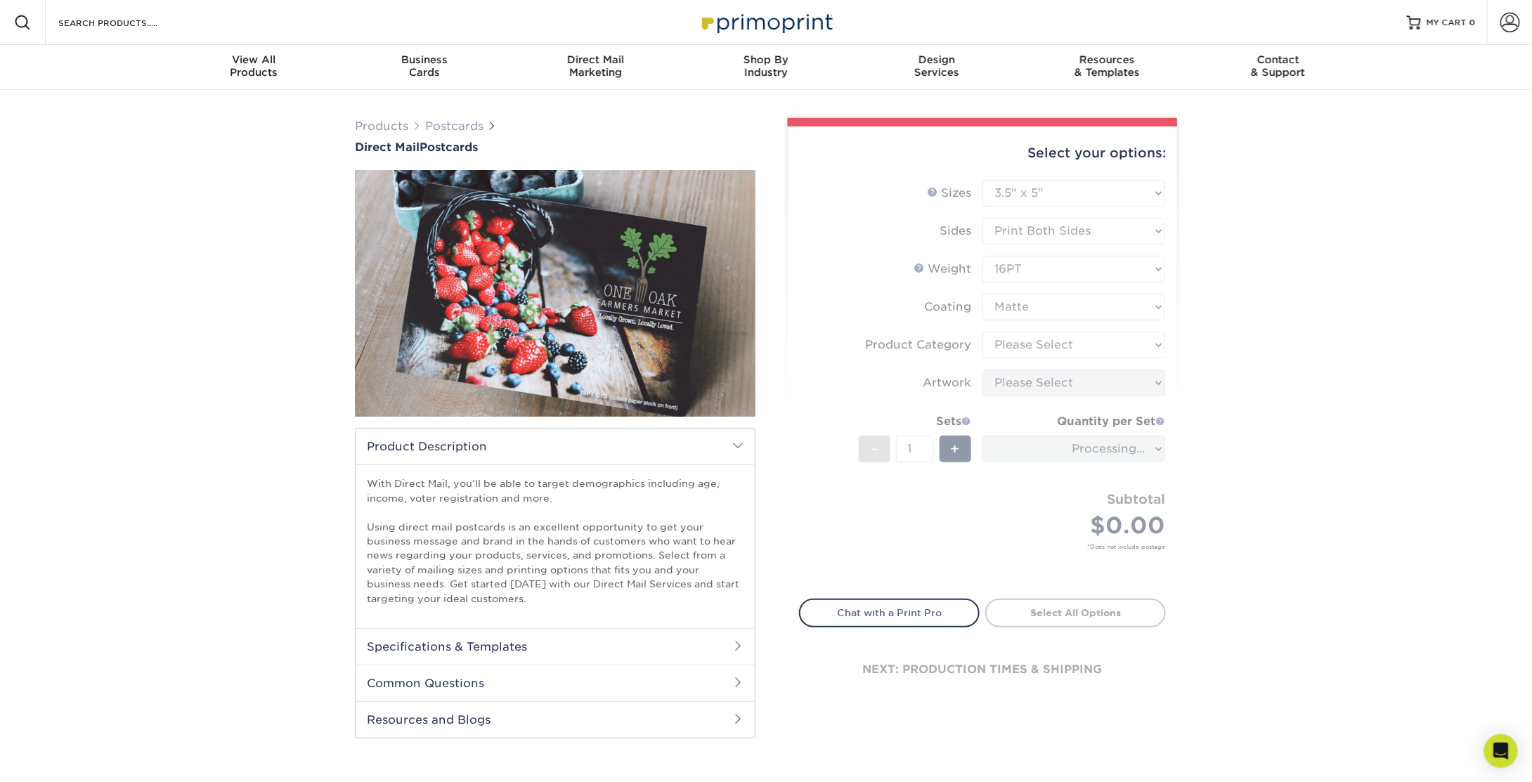
click at [1021, 389] on form "Sizes Help Sizes Please Select 1.5" x 7" 2" x 4" 2" x 6" 2" x 7" 2" x 8" 2.12" …" at bounding box center [982, 381] width 367 height 403
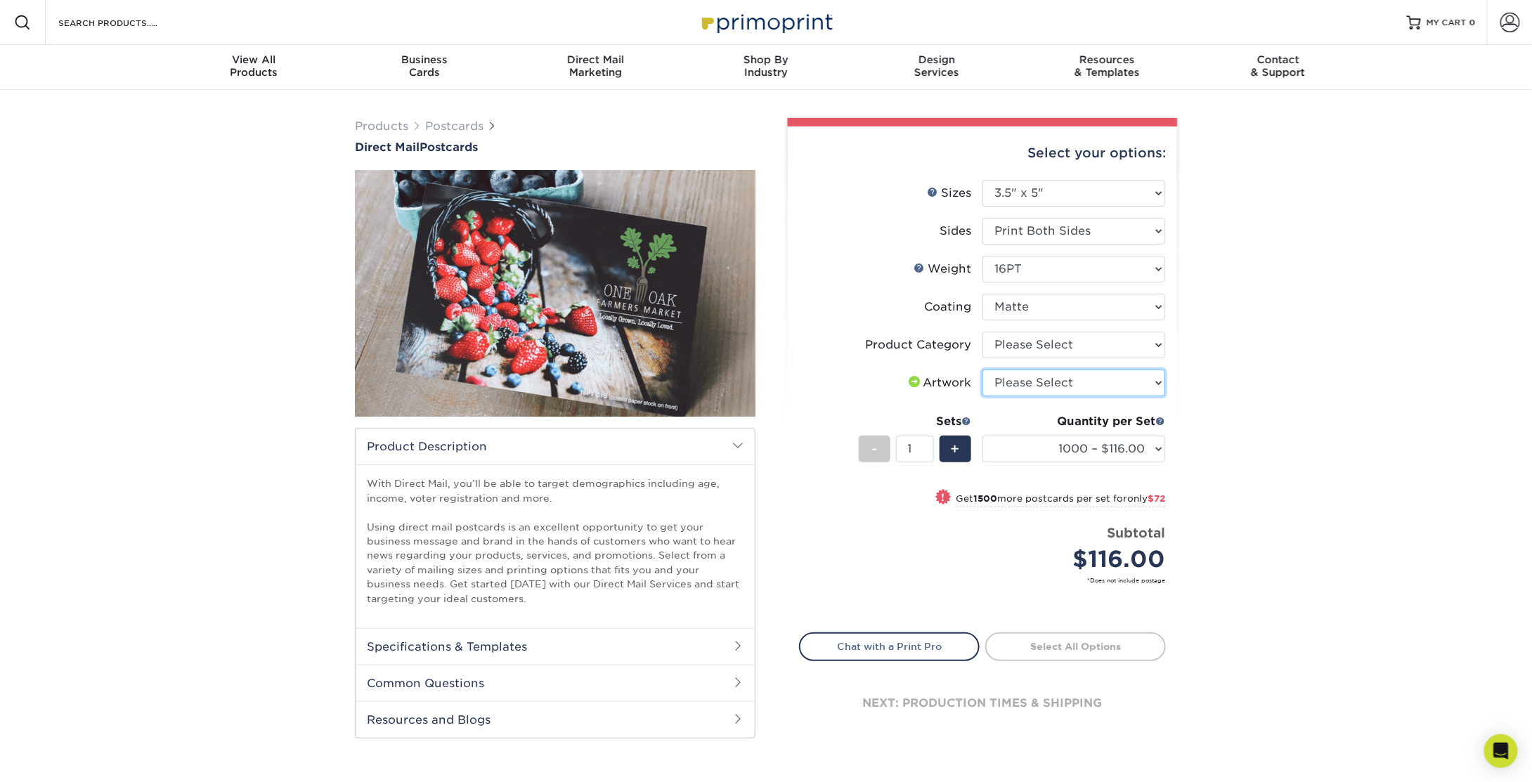
click at [1021, 389] on select "Please Select I will upload files I need a design - $150" at bounding box center [1074, 383] width 183 height 27
select select "upload"
click at [983, 370] on select "Please Select I will upload files I need a design - $150" at bounding box center [1074, 383] width 183 height 27
click at [1042, 653] on link "Proceed to Shipping" at bounding box center [1075, 645] width 181 height 25
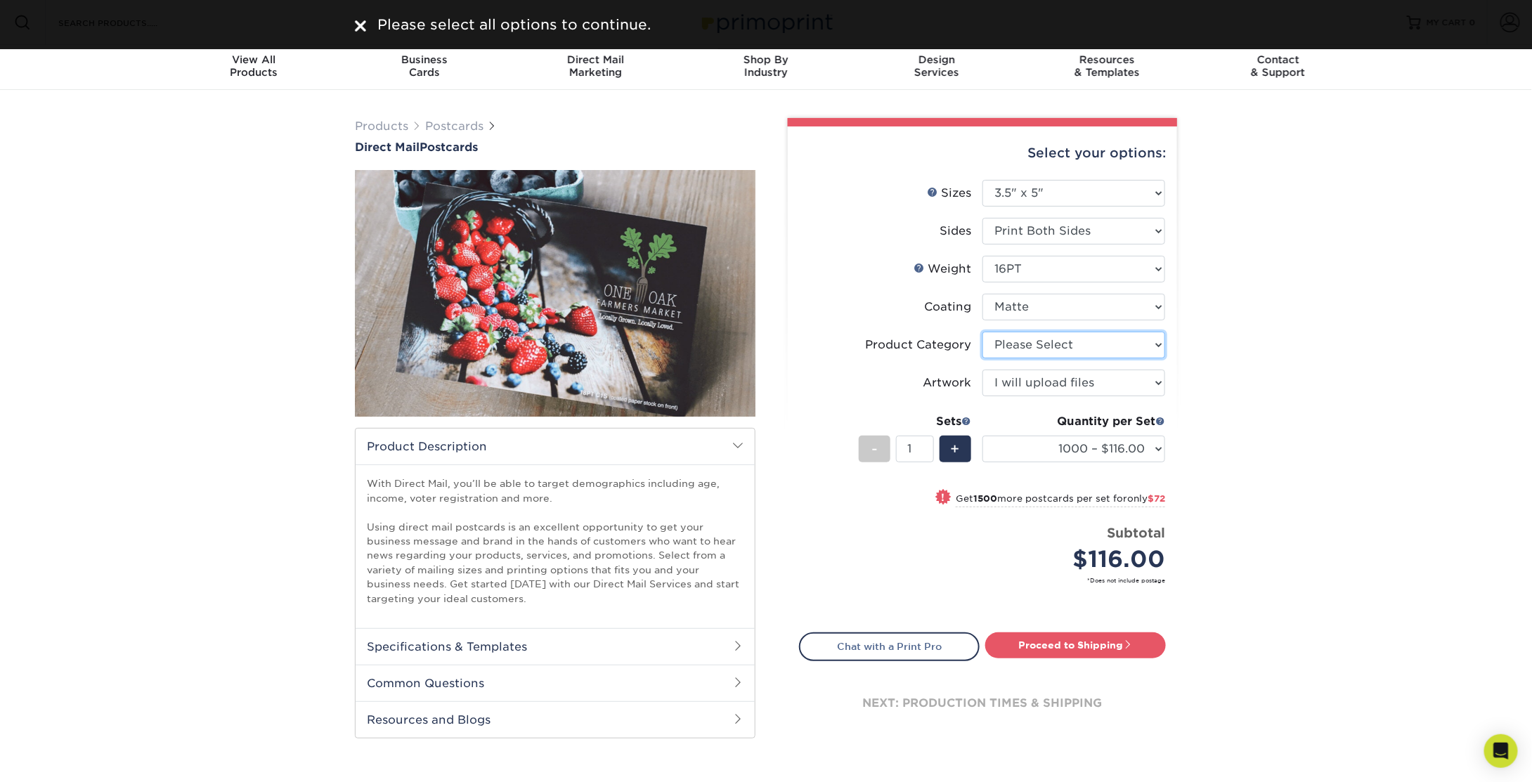
click at [995, 343] on select "Please Select Postcards" at bounding box center [1074, 345] width 183 height 27
select select "9b7272e0-d6c8-4c3c-8e97-d3a1bcdab858"
click at [983, 332] on select "Please Select Postcards" at bounding box center [1074, 345] width 183 height 27
click at [1029, 345] on select "Please Select Postcards" at bounding box center [1074, 345] width 183 height 27
click at [983, 332] on select "Please Select Postcards" at bounding box center [1074, 345] width 183 height 27
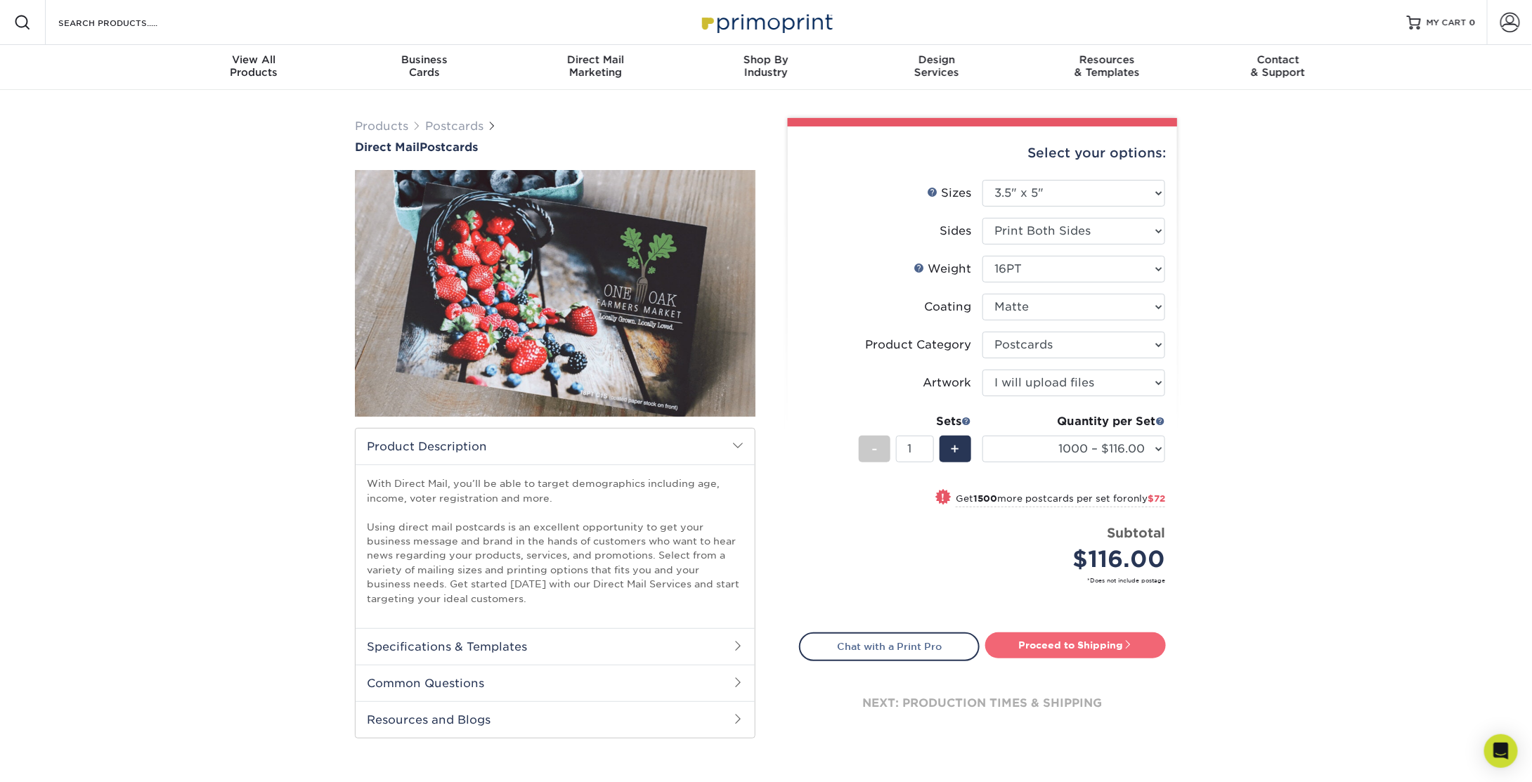
click at [1018, 649] on link "Proceed to Shipping" at bounding box center [1075, 645] width 181 height 25
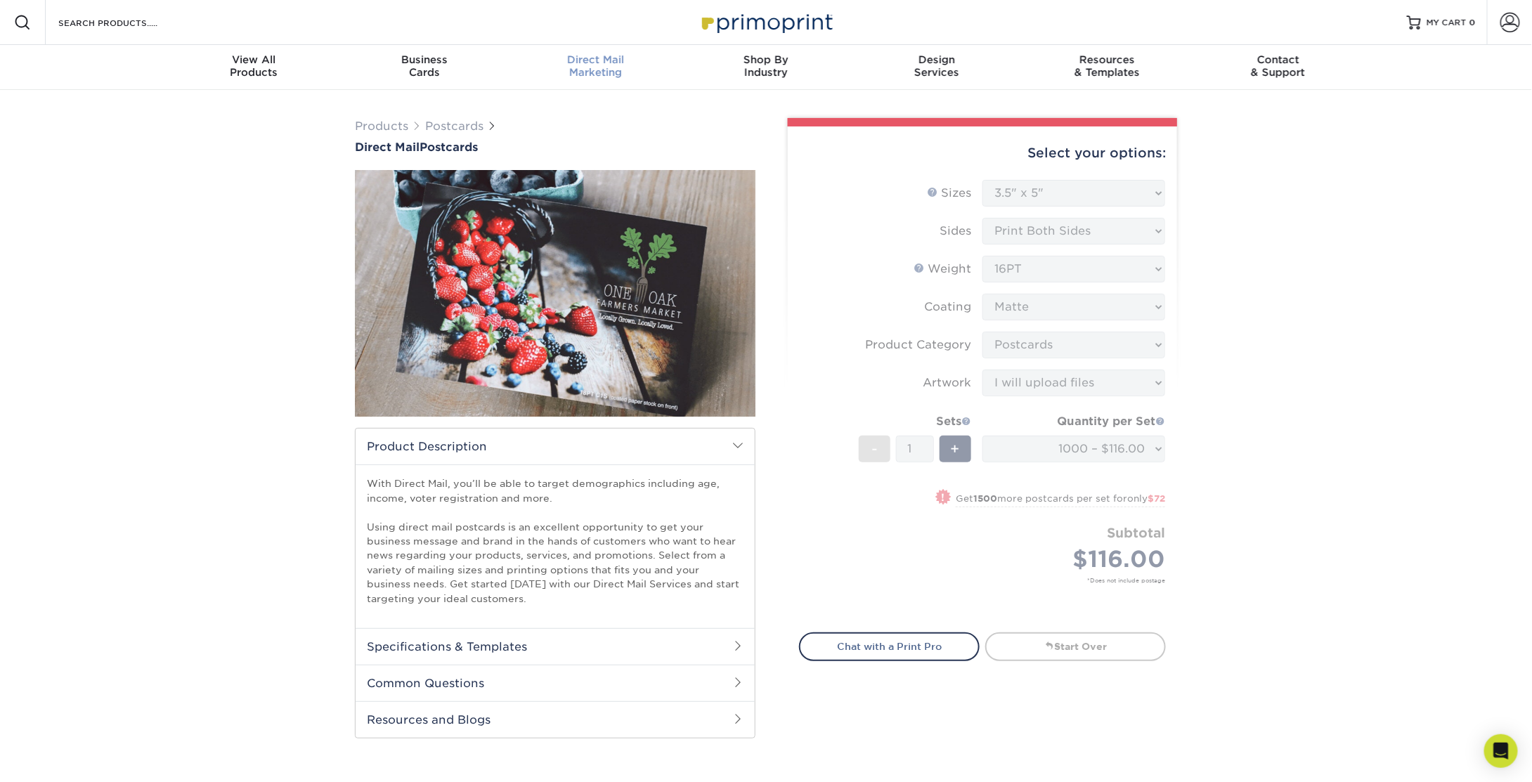
click at [599, 70] on div "Direct Mail Marketing" at bounding box center [595, 65] width 171 height 25
